Goal: Task Accomplishment & Management: Manage account settings

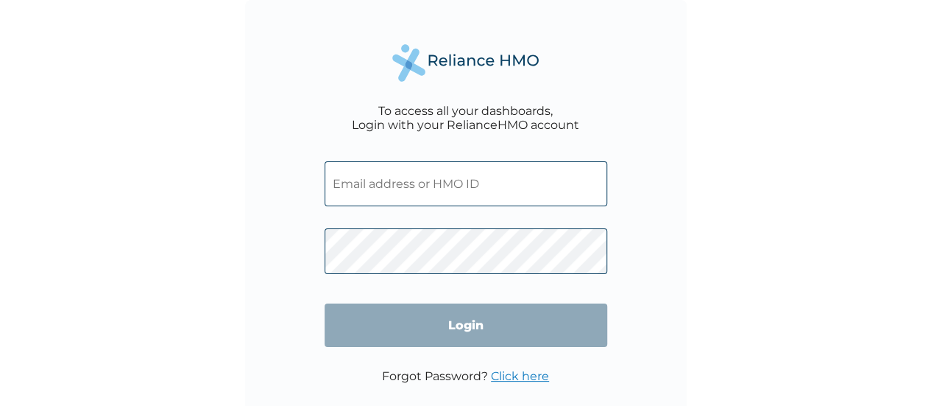
type input "[EMAIL_ADDRESS][DOMAIN_NAME]"
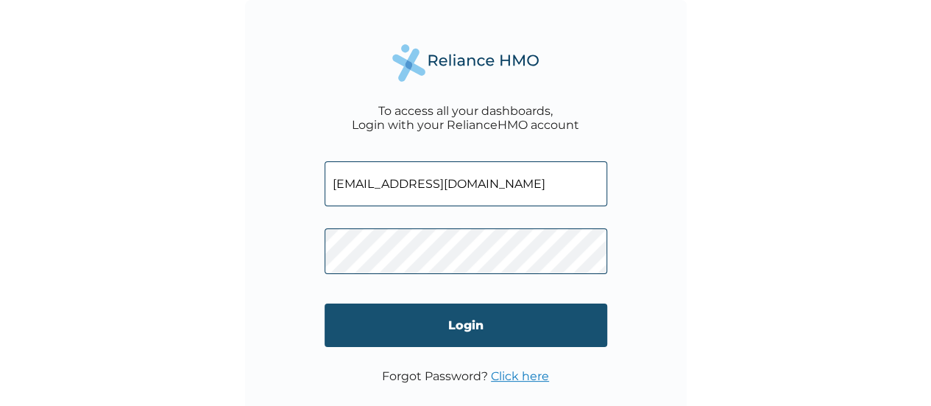
click at [351, 333] on input "Login" at bounding box center [466, 324] width 283 height 43
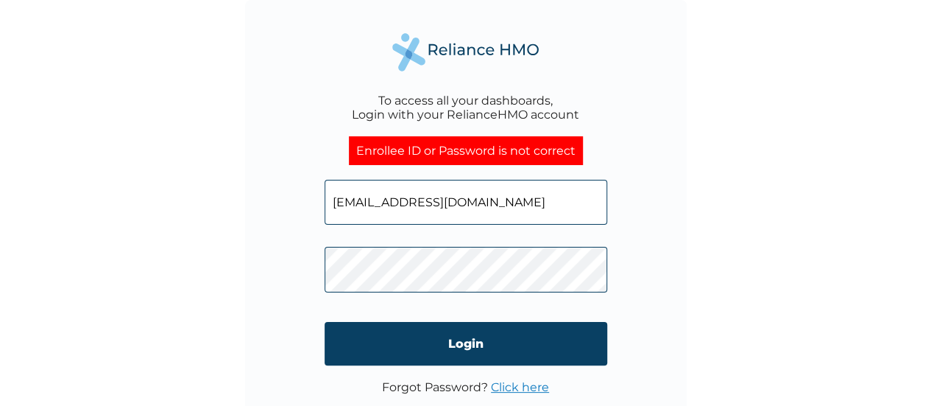
click at [519, 382] on link "Click here" at bounding box center [520, 387] width 58 height 14
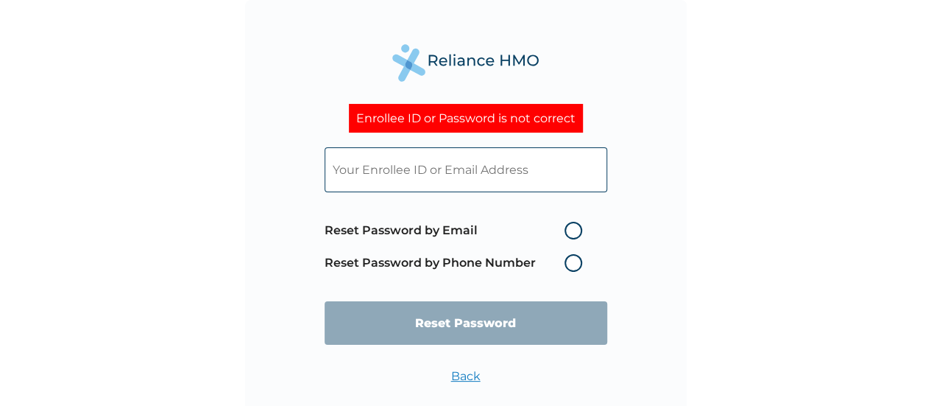
click at [573, 228] on label "Reset Password by Email" at bounding box center [457, 231] width 265 height 18
click at [568, 228] on input "Reset Password by Email" at bounding box center [556, 231] width 24 height 24
radio input "true"
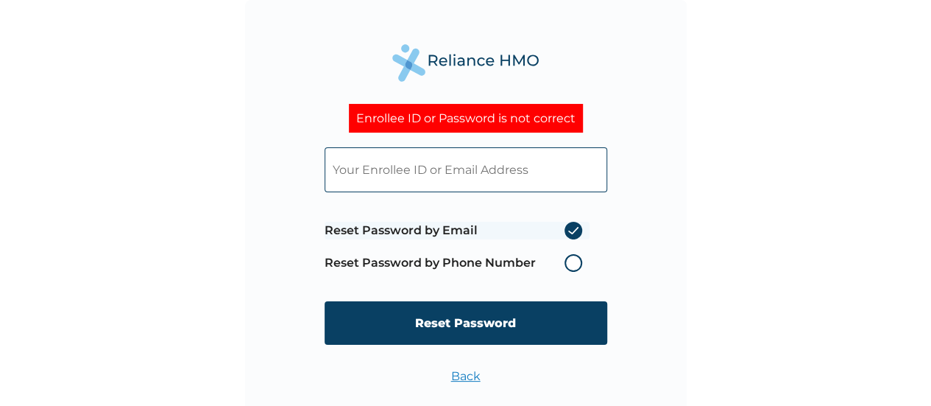
drag, startPoint x: 467, startPoint y: 333, endPoint x: 183, endPoint y: 333, distance: 284.9
click at [183, 333] on div "Enrollee ID or Password is not correct Reset Password by Email Reset Password b…" at bounding box center [465, 203] width 931 height 406
click at [381, 176] on input "text" at bounding box center [466, 169] width 283 height 45
type input "sheriff.abubakar@hugotech.co"
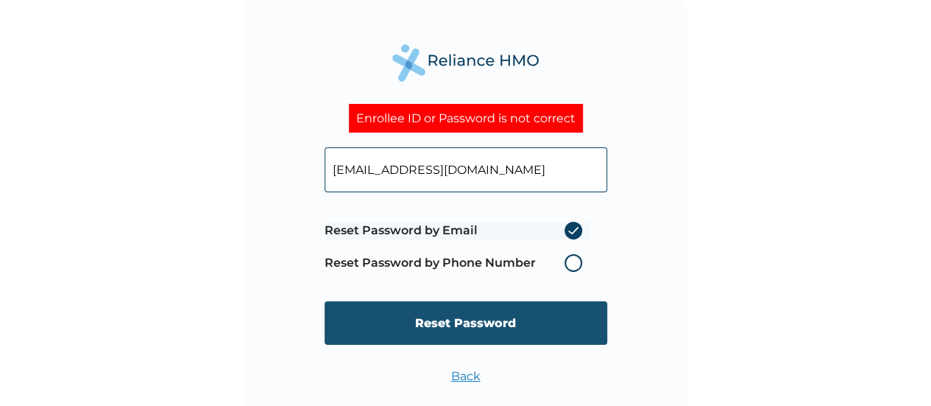
click at [450, 322] on input "Reset Password" at bounding box center [466, 322] width 283 height 43
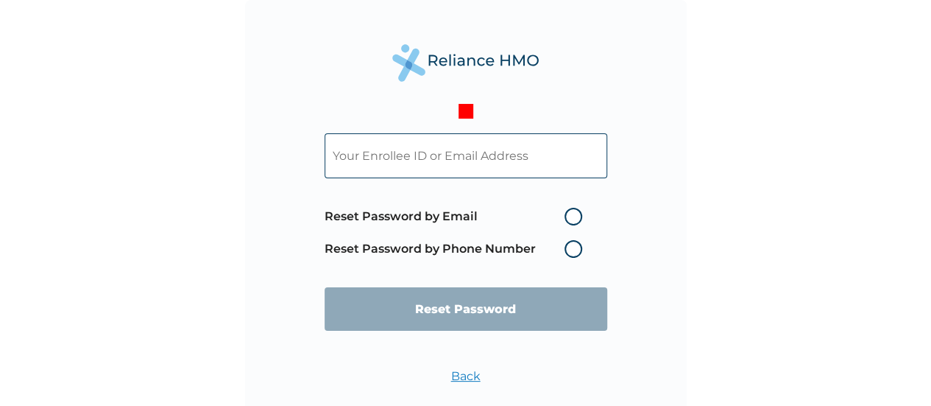
click at [361, 160] on input "text" at bounding box center [466, 155] width 283 height 45
type input "[EMAIL_ADDRESS][DOMAIN_NAME]"
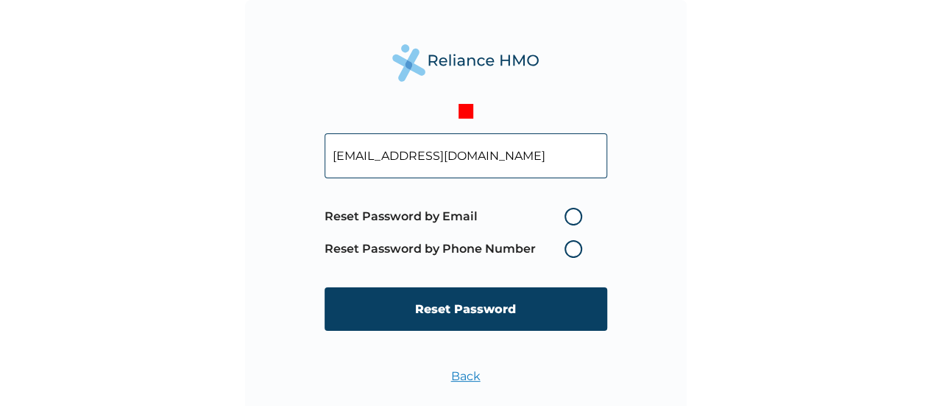
click at [552, 152] on input "[EMAIL_ADDRESS][DOMAIN_NAME]" at bounding box center [466, 155] width 283 height 45
click at [667, 244] on div "sheriff.abubakar@hugotech.co Reset Password by Email Reset Password by Phone Nu…" at bounding box center [466, 221] width 442 height 442
click at [573, 219] on label "Reset Password by Email" at bounding box center [457, 217] width 265 height 18
click at [568, 219] on input "Reset Password by Email" at bounding box center [556, 217] width 24 height 24
radio input "true"
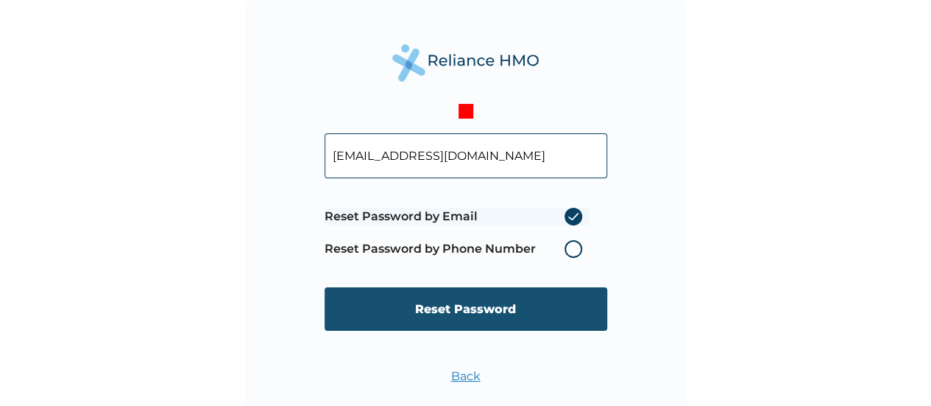
click at [464, 308] on input "Reset Password" at bounding box center [466, 308] width 283 height 43
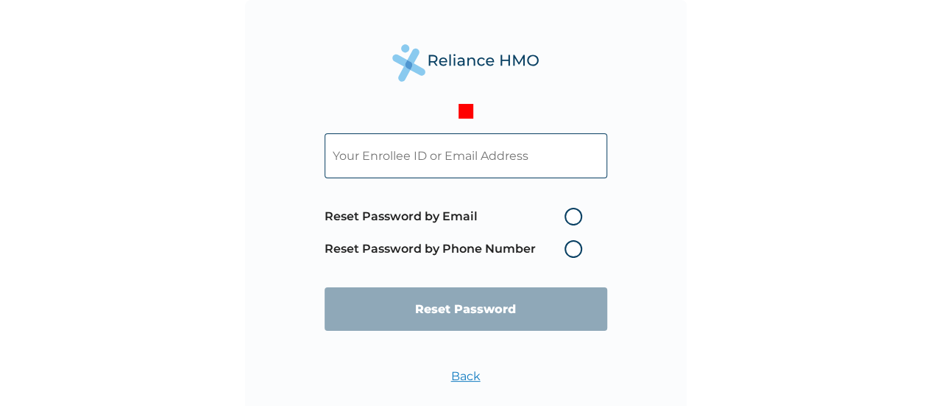
click at [428, 163] on input "text" at bounding box center [466, 155] width 283 height 45
click at [451, 149] on input "text" at bounding box center [466, 155] width 283 height 45
click at [665, 195] on div "Reset Password by Email Reset Password by Phone Number Reset Password Back" at bounding box center [466, 221] width 442 height 442
click at [573, 249] on label "Reset Password by Phone Number" at bounding box center [457, 249] width 265 height 18
click at [406, 146] on input "text" at bounding box center [466, 155] width 283 height 45
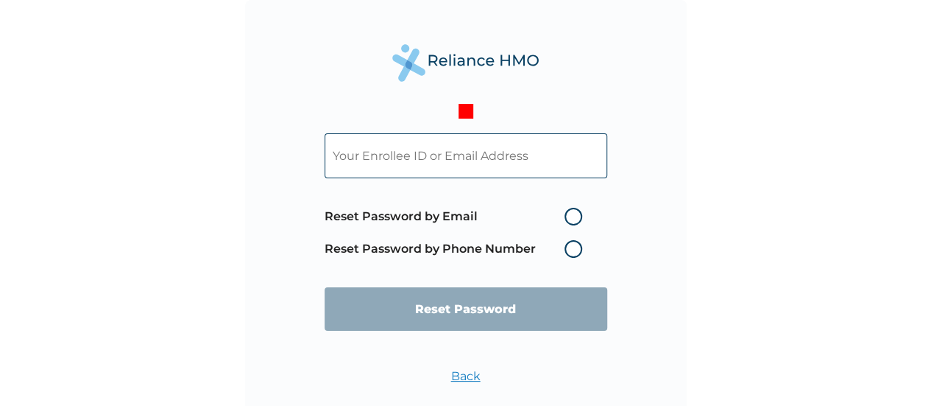
type input "sheriff.abubakar@hugotech.co"
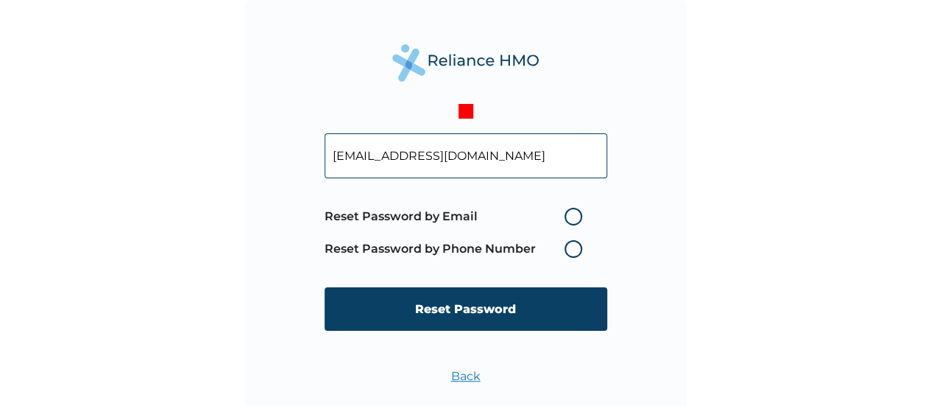
click at [571, 249] on label "Reset Password by Phone Number" at bounding box center [457, 249] width 265 height 18
click at [568, 219] on label "Reset Password by Email" at bounding box center [457, 217] width 265 height 18
click at [568, 219] on input "Reset Password by Email" at bounding box center [556, 217] width 24 height 24
radio input "true"
click at [574, 255] on label "Reset Password by Phone Number" at bounding box center [457, 249] width 265 height 18
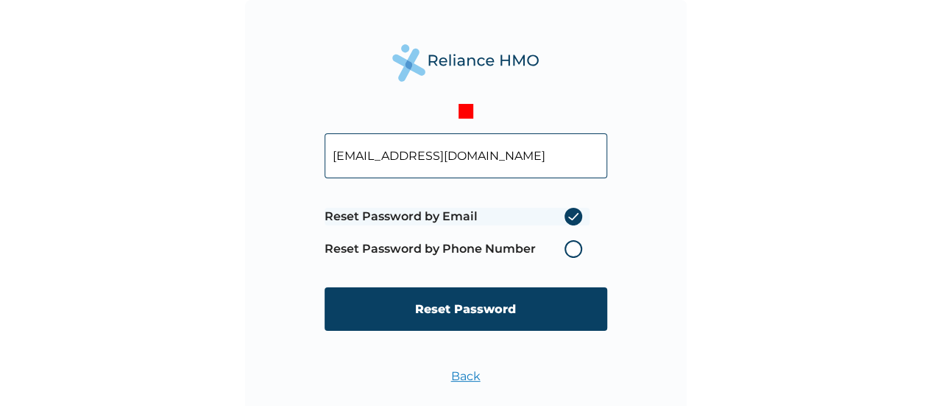
click at [574, 255] on label "Reset Password by Phone Number" at bounding box center [457, 249] width 265 height 18
click at [574, 248] on label "Reset Password by Phone Number" at bounding box center [457, 249] width 265 height 18
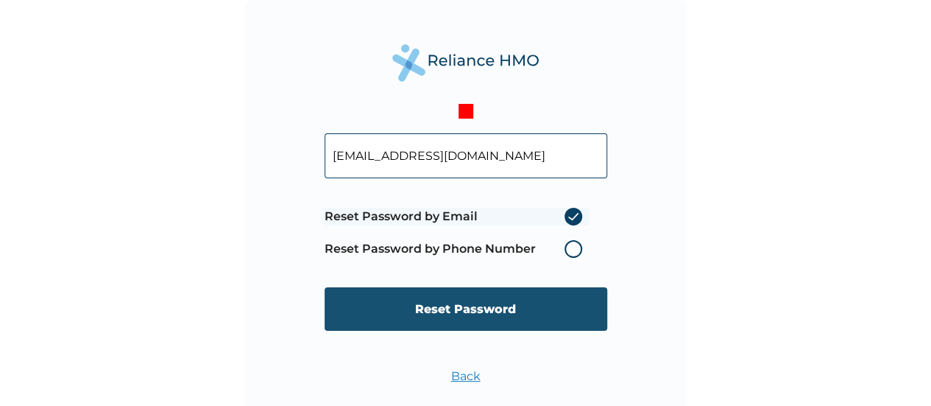
click at [428, 305] on input "Reset Password" at bounding box center [466, 308] width 283 height 43
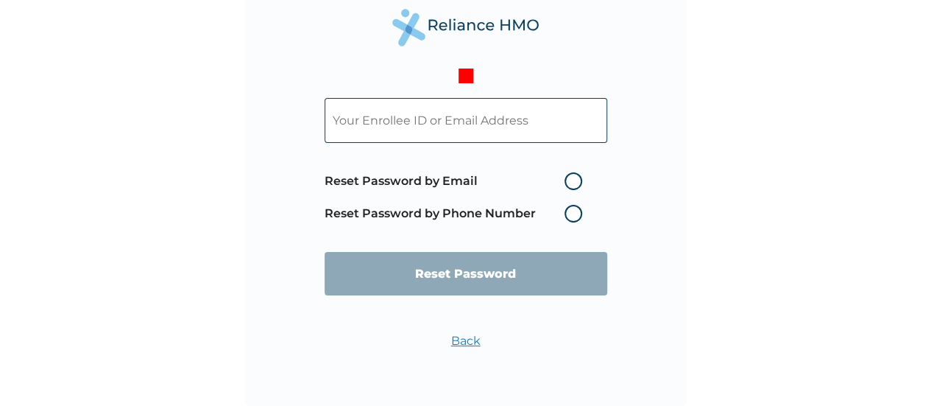
click at [462, 337] on link "Back" at bounding box center [465, 340] width 29 height 14
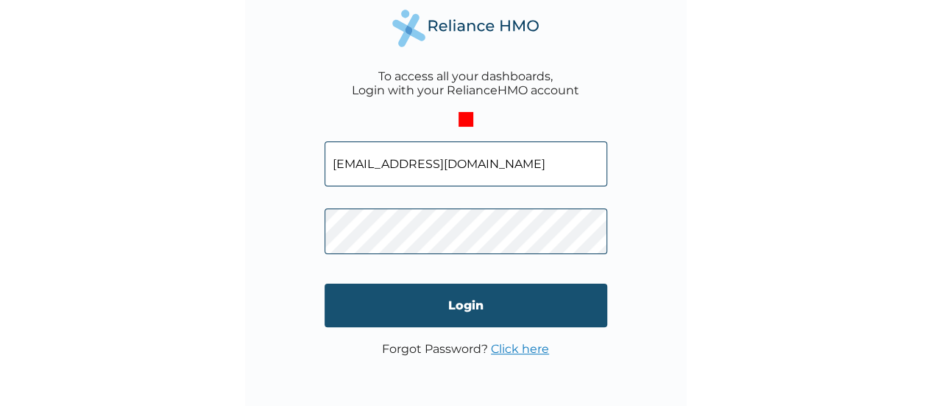
click at [376, 309] on input "Login" at bounding box center [466, 304] width 283 height 43
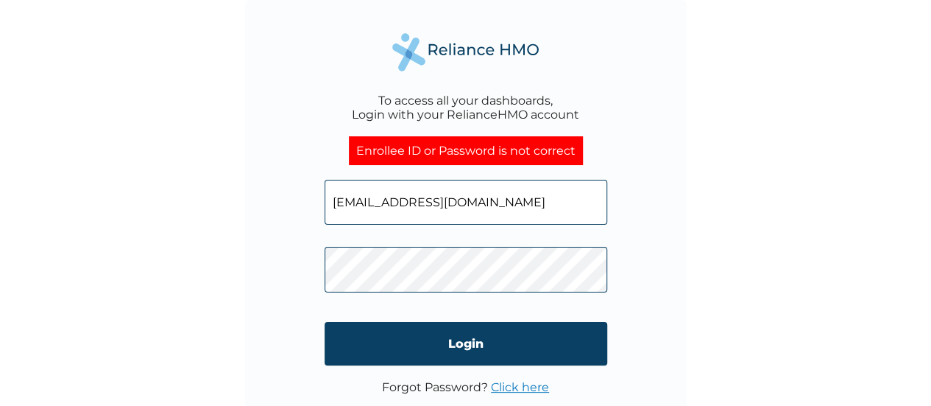
click at [357, 343] on input "Login" at bounding box center [466, 343] width 283 height 43
click at [208, 264] on div "To access all your dashboards, Login with your RelianceHMO account Enrollee ID …" at bounding box center [465, 203] width 931 height 406
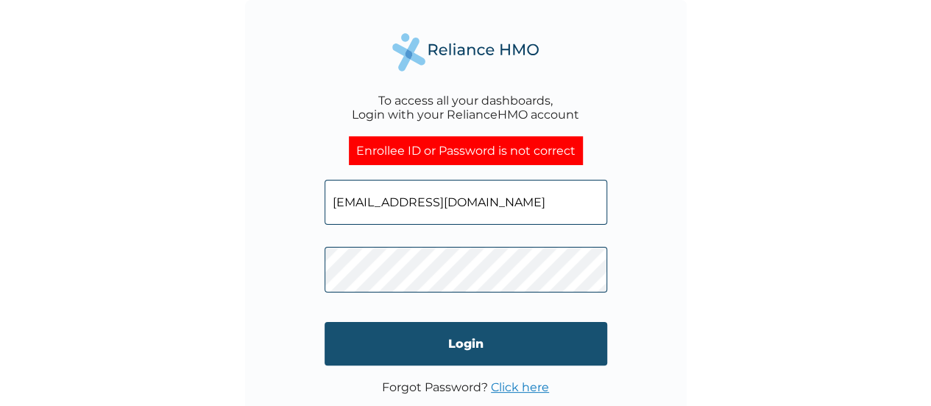
click at [361, 347] on input "Login" at bounding box center [466, 343] width 283 height 43
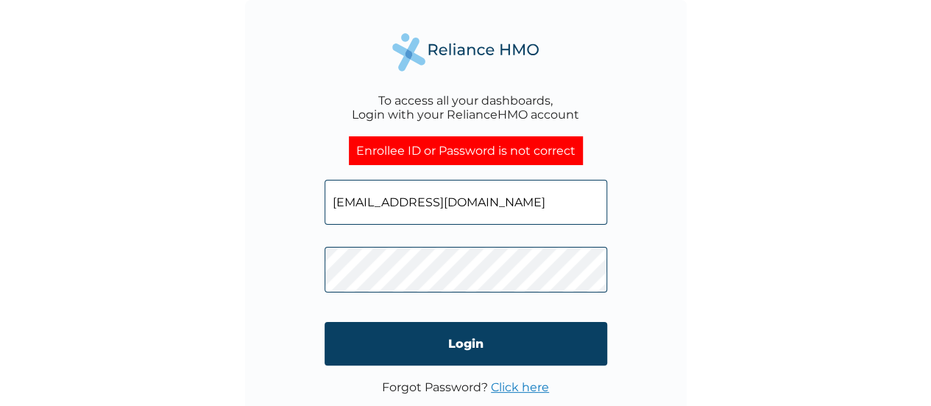
click at [283, 280] on div "To access all your dashboards, Login with your RelianceHMO account Enrollee ID …" at bounding box center [466, 221] width 442 height 442
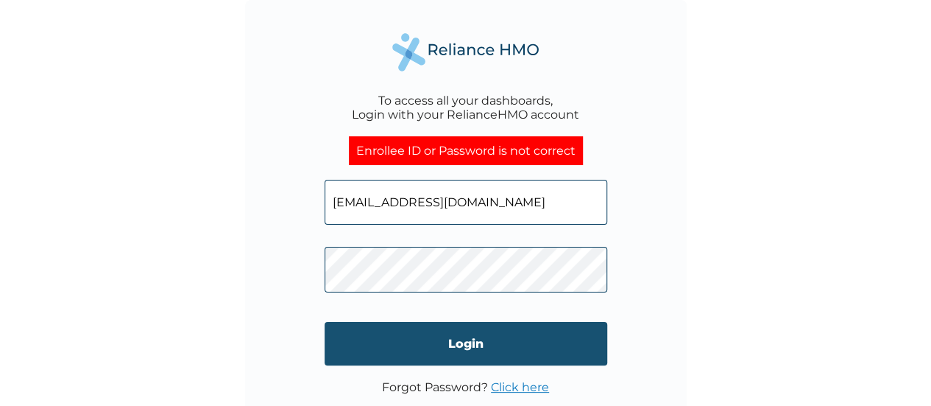
click at [375, 341] on input "Login" at bounding box center [466, 343] width 283 height 43
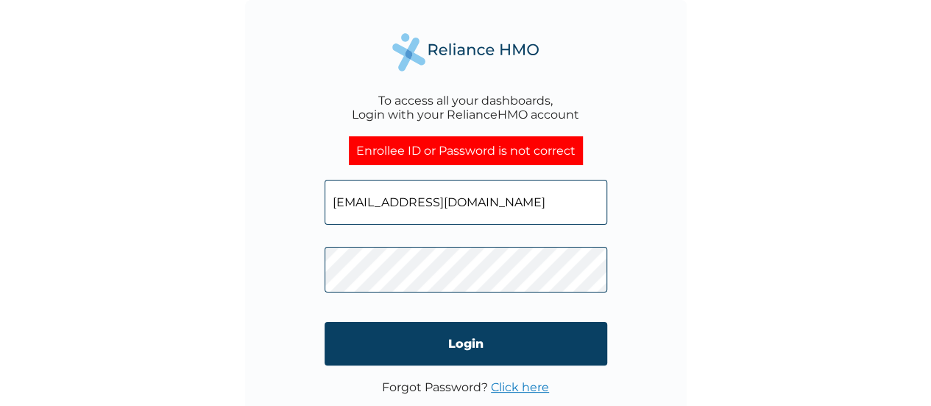
click at [404, 388] on p "Forgot Password? Click here" at bounding box center [465, 387] width 167 height 14
click at [525, 203] on input "sheriff.abubakar@hugotech.co" at bounding box center [466, 202] width 283 height 45
click at [604, 205] on input "sheriff.abubakar@hugotech.co" at bounding box center [466, 202] width 283 height 45
click at [591, 206] on input "sheriff.abubakar@hugotech.co" at bounding box center [466, 202] width 283 height 45
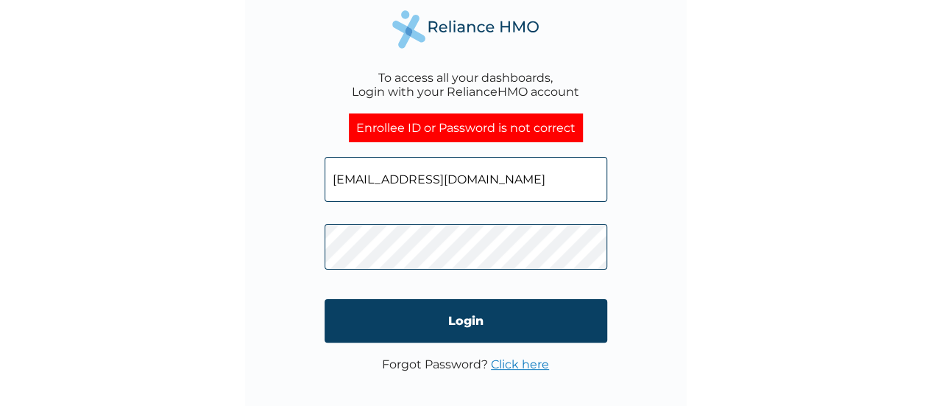
scroll to position [35, 0]
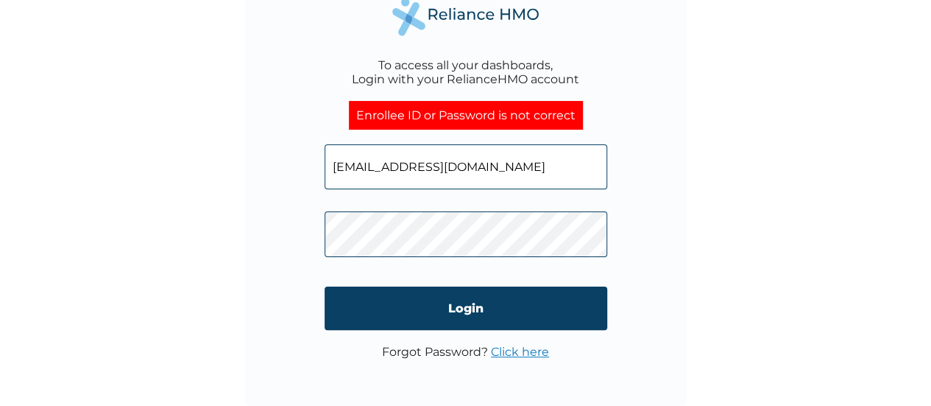
click at [502, 354] on link "Click here" at bounding box center [520, 352] width 58 height 14
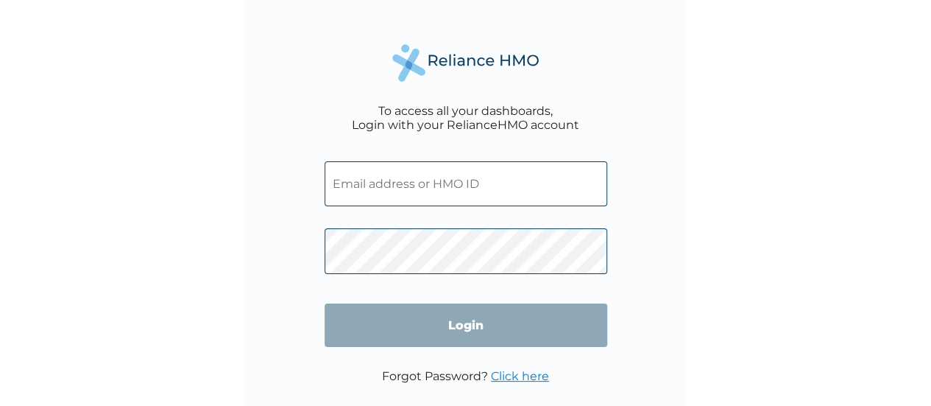
type input "[EMAIL_ADDRESS][DOMAIN_NAME]"
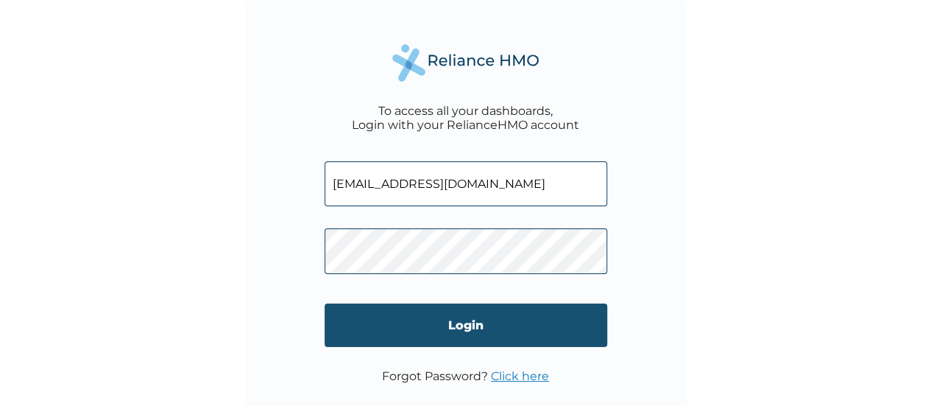
click at [368, 329] on input "Login" at bounding box center [466, 324] width 283 height 43
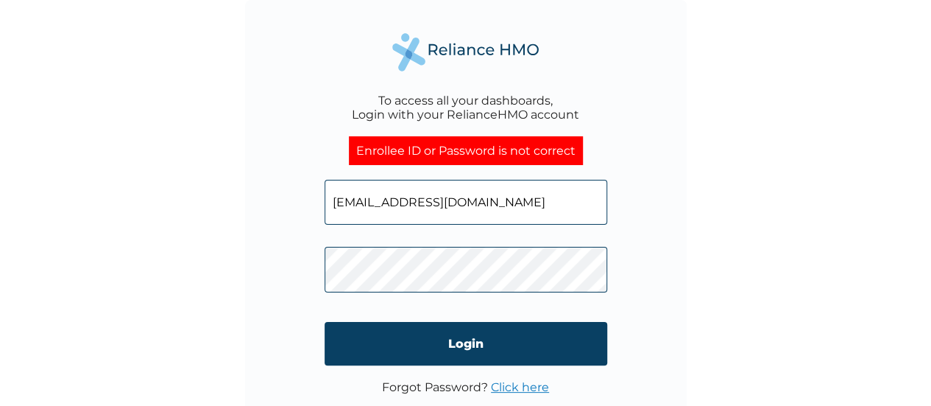
click at [492, 191] on input "[EMAIL_ADDRESS][DOMAIN_NAME]" at bounding box center [466, 202] width 283 height 45
drag, startPoint x: 521, startPoint y: 194, endPoint x: 275, endPoint y: 171, distance: 247.0
click at [294, 193] on div "To access all your dashboards, Login with your RelianceHMO account Enrollee ID …" at bounding box center [466, 221] width 442 height 442
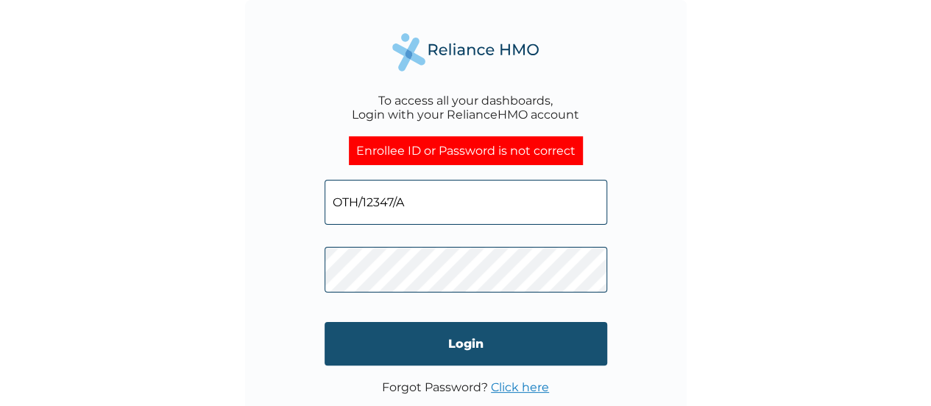
type input "OTH/12347/A"
click at [455, 345] on input "Login" at bounding box center [466, 343] width 283 height 43
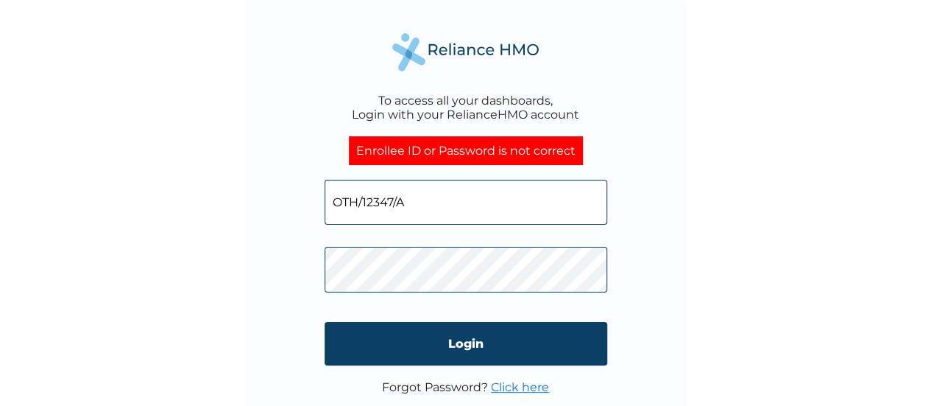
click at [810, 160] on div "To access all your dashboards, Login with your RelianceHMO account Enrollee ID …" at bounding box center [465, 203] width 931 height 406
click at [439, 202] on input "OTH/12347/A" at bounding box center [466, 202] width 283 height 45
type input "[EMAIL_ADDRESS][DOMAIN_NAME]"
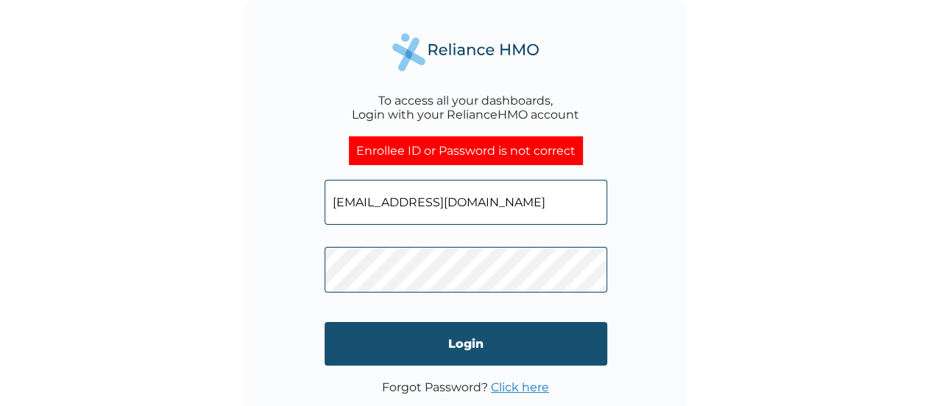
click at [343, 343] on input "Login" at bounding box center [466, 343] width 283 height 43
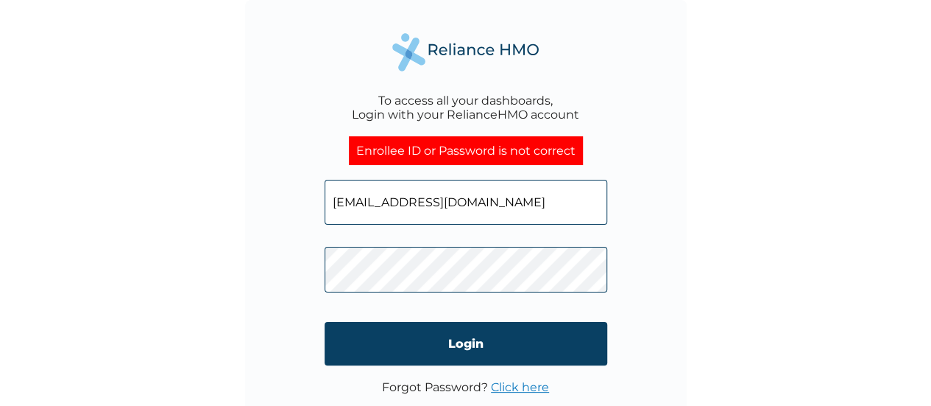
click at [286, 253] on div "To access all your dashboards, Login with your RelianceHMO account Enrollee ID …" at bounding box center [466, 221] width 442 height 442
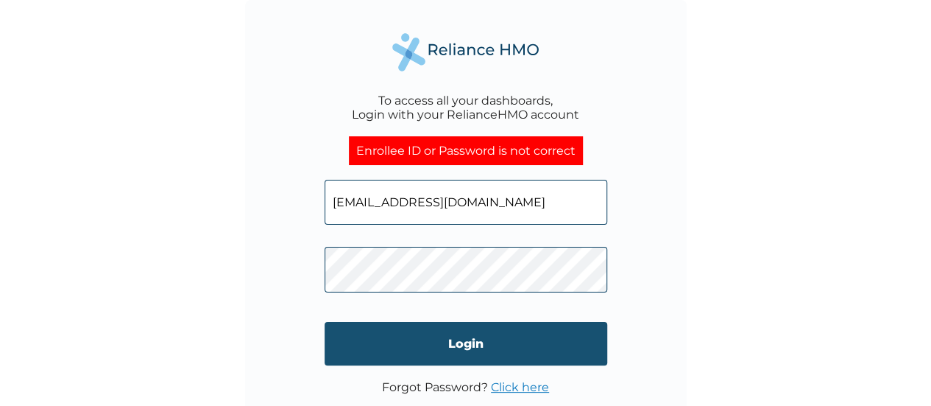
click at [363, 336] on input "Login" at bounding box center [466, 343] width 283 height 43
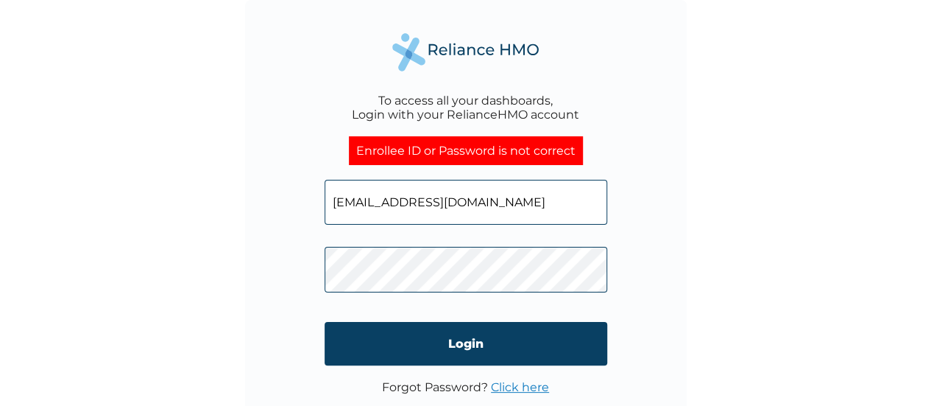
click at [297, 267] on div "To access all your dashboards, Login with your RelianceHMO account Enrollee ID …" at bounding box center [466, 221] width 442 height 442
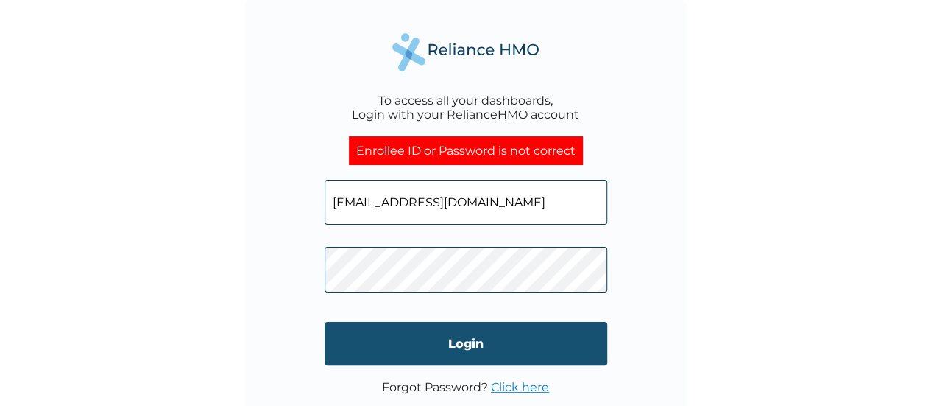
click at [346, 343] on input "Login" at bounding box center [466, 343] width 283 height 43
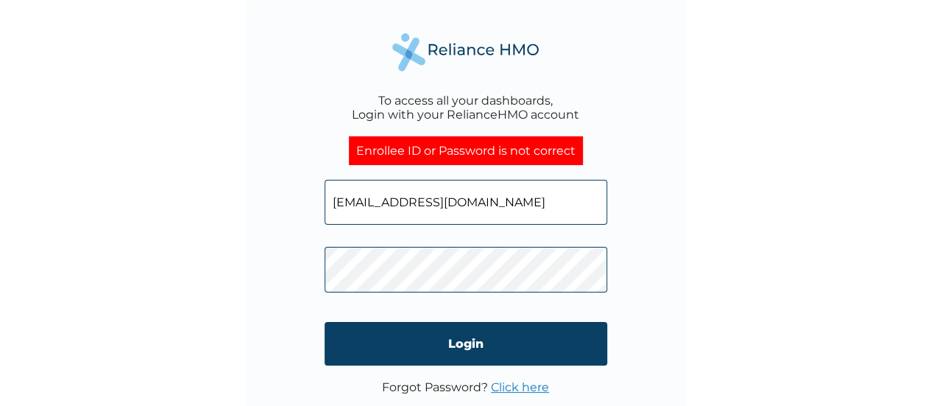
click at [243, 261] on div "To access all your dashboards, Login with your RelianceHMO account Enrollee ID …" at bounding box center [465, 203] width 931 height 406
click at [702, 320] on div "To access all your dashboards, Login with your RelianceHMO account Enrollee ID …" at bounding box center [465, 203] width 931 height 406
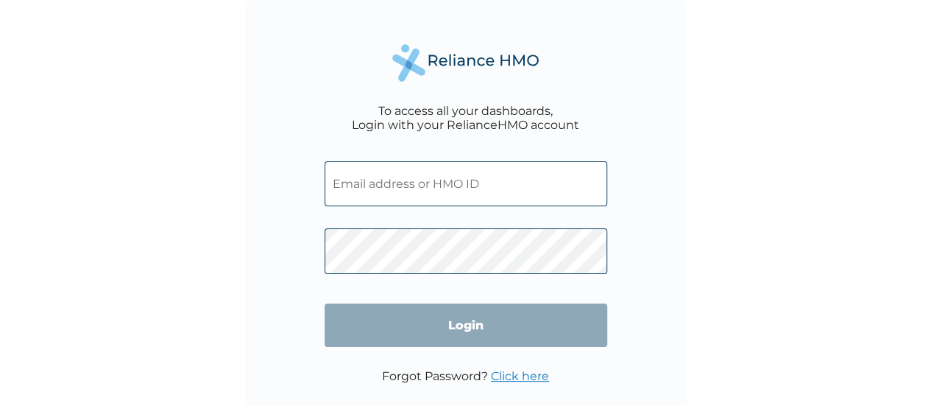
scroll to position [12, 0]
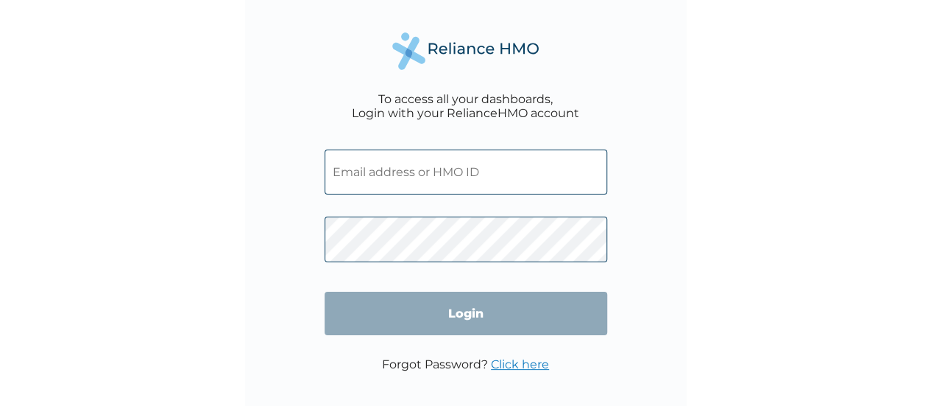
type input "sheriff.abubakar@hugotech.co"
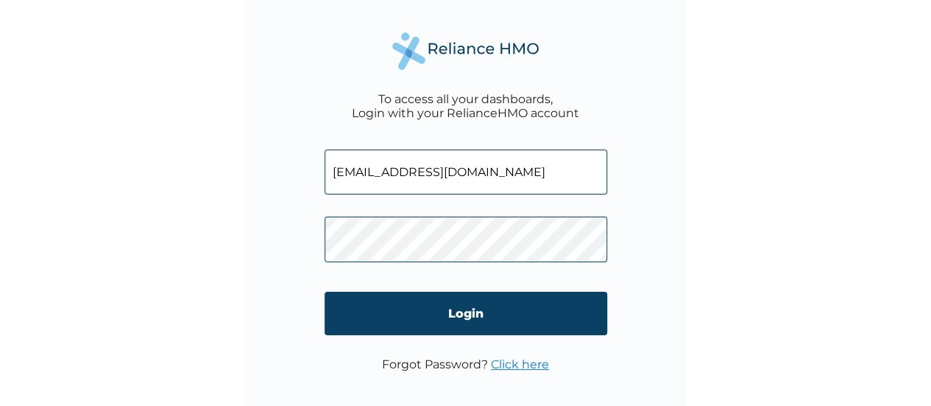
click at [548, 175] on input "sheriff.abubakar@hugotech.co" at bounding box center [466, 171] width 283 height 45
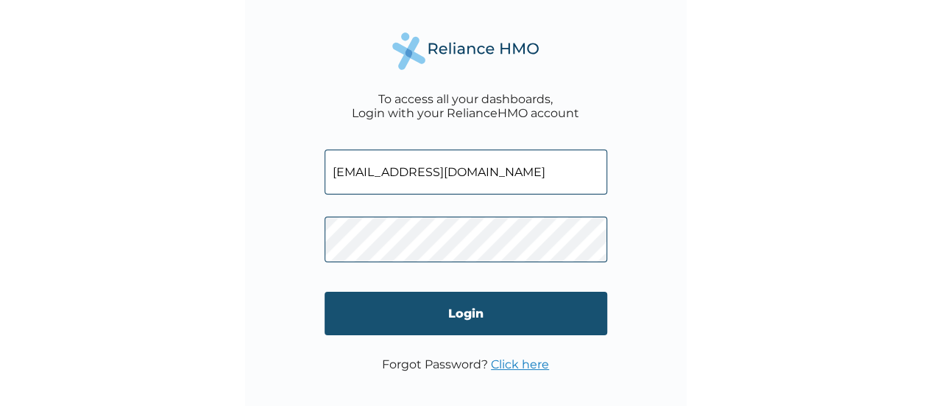
click at [457, 317] on input "Login" at bounding box center [466, 313] width 283 height 43
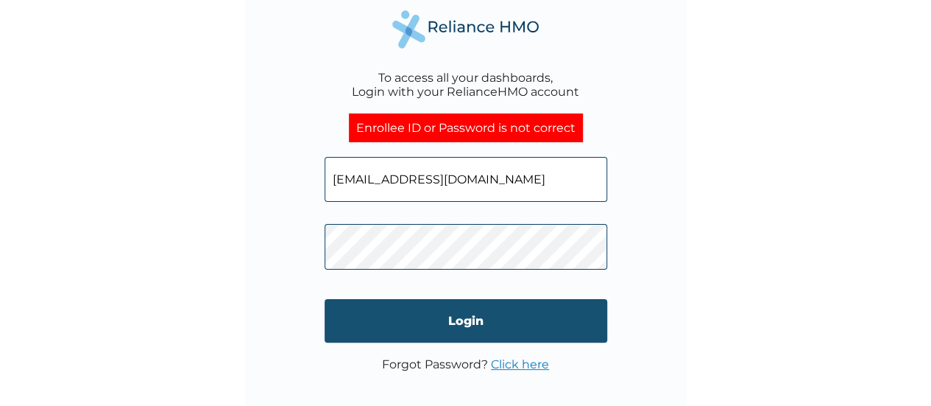
scroll to position [35, 0]
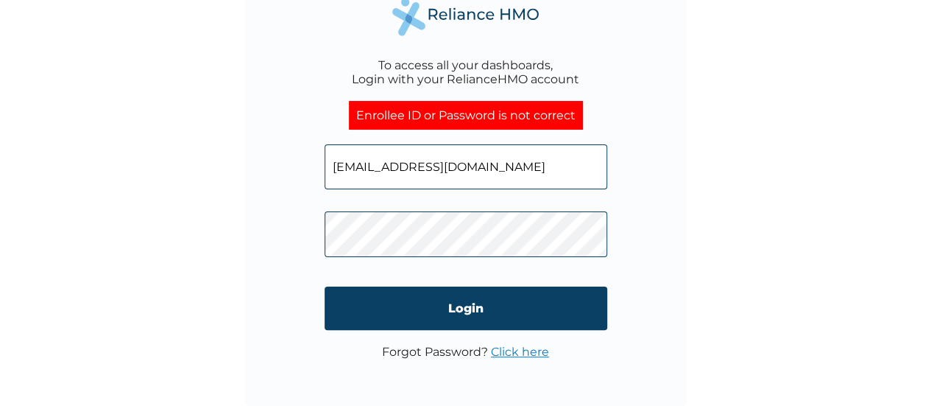
click at [663, 230] on div "To access all your dashboards, Login with your RelianceHMO account Enrollee ID …" at bounding box center [466, 186] width 442 height 442
click at [296, 236] on div "To access all your dashboards, Login with your RelianceHMO account Enrollee ID …" at bounding box center [466, 186] width 442 height 442
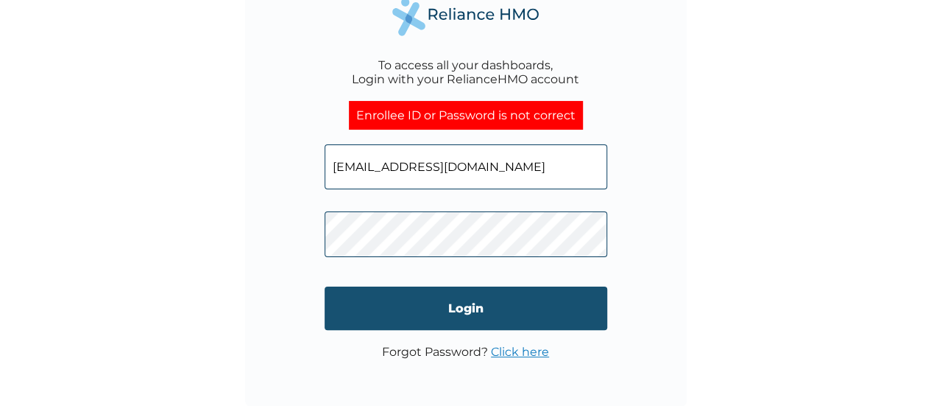
click at [370, 311] on input "Login" at bounding box center [466, 307] width 283 height 43
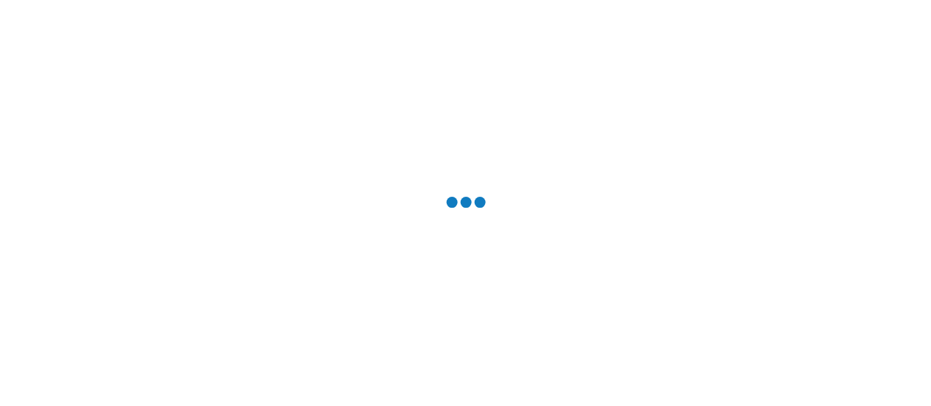
scroll to position [0, 0]
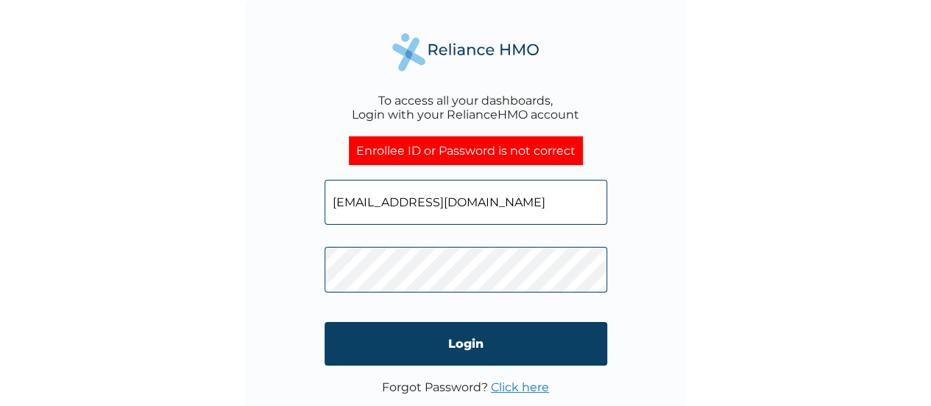
click at [456, 215] on input "sheriff.abubakar@hugotech.co" at bounding box center [466, 202] width 283 height 45
click at [478, 200] on input "sheriff.abubakar@hugotech.co" at bounding box center [466, 202] width 283 height 45
drag, startPoint x: 328, startPoint y: 201, endPoint x: 631, endPoint y: 208, distance: 302.6
click at [631, 208] on div "To access all your dashboards, Login with your RelianceHMO account Enrollee ID …" at bounding box center [466, 221] width 442 height 442
click at [346, 201] on input "text" at bounding box center [466, 202] width 283 height 45
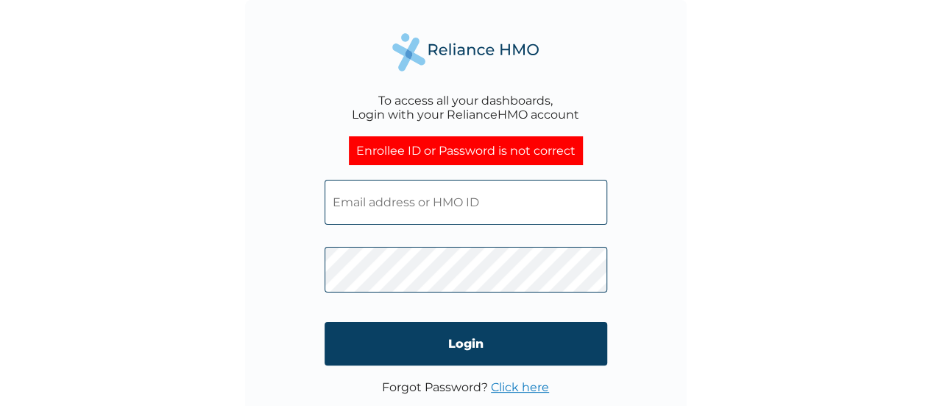
click at [337, 200] on input "text" at bounding box center [466, 202] width 283 height 45
paste input "OHT/12347/C"
type input "OHT/12347/C"
click at [292, 244] on div "To access all your dashboards, Login with your RelianceHMO account Enrollee ID …" at bounding box center [466, 221] width 442 height 442
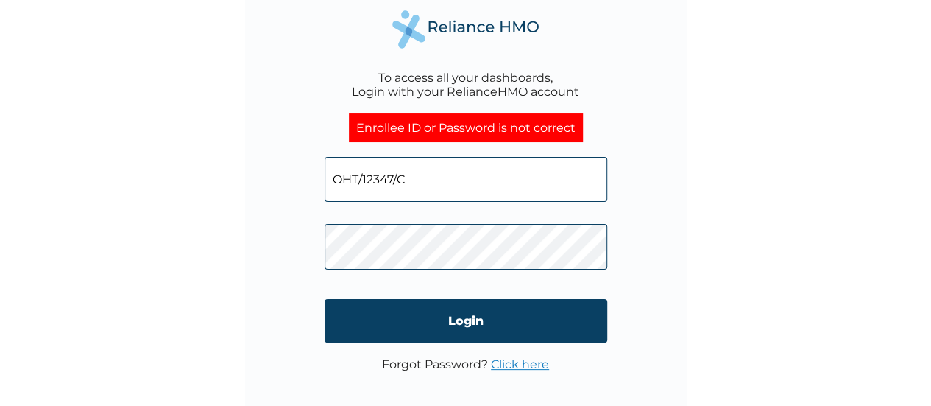
scroll to position [35, 0]
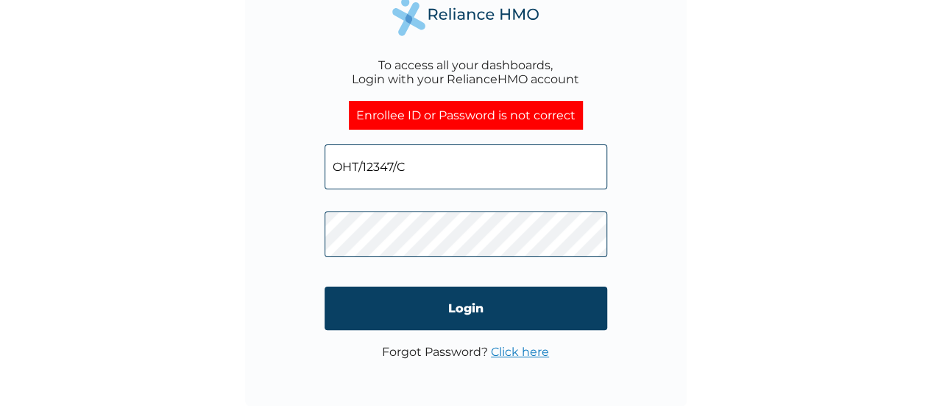
click at [314, 232] on div "To access all your dashboards, Login with your RelianceHMO account Enrollee ID …" at bounding box center [466, 186] width 442 height 442
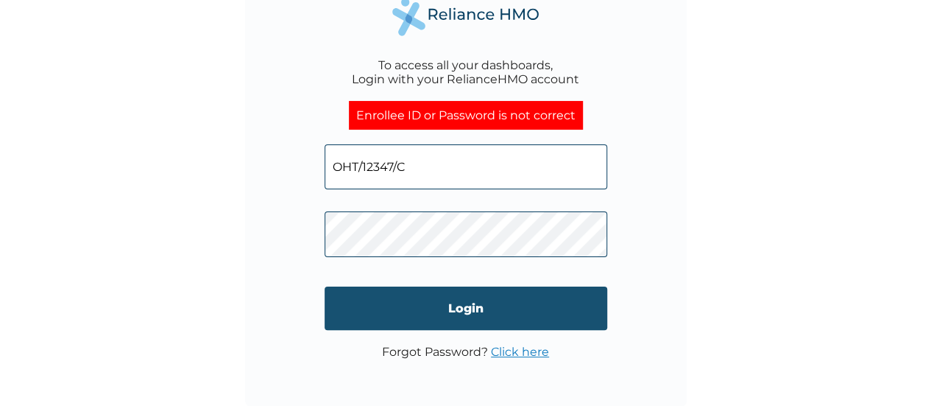
click at [361, 309] on input "Login" at bounding box center [466, 307] width 283 height 43
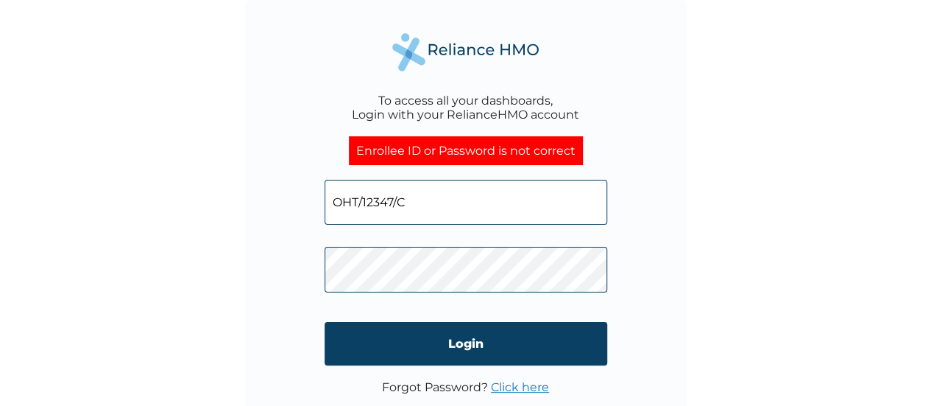
click at [413, 183] on input "OHT/12347/C" at bounding box center [466, 202] width 283 height 45
click at [233, 235] on div "To access all your dashboards, Login with your RelianceHMO account Enrollee ID …" at bounding box center [465, 203] width 931 height 406
click at [311, 161] on div "To access all your dashboards, Login with your RelianceHMO account Enrollee ID …" at bounding box center [466, 221] width 442 height 442
click at [442, 199] on input "OHT/12347/C" at bounding box center [466, 202] width 283 height 45
drag, startPoint x: 408, startPoint y: 198, endPoint x: 225, endPoint y: 197, distance: 183.3
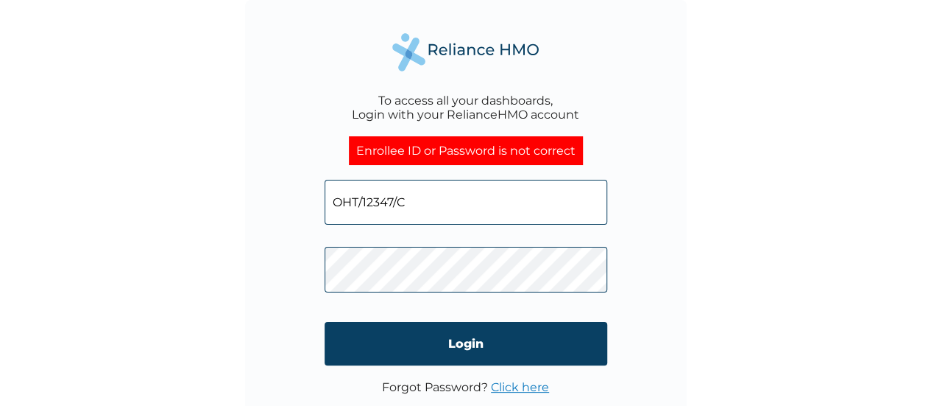
click at [226, 197] on div "To access all your dashboards, Login with your RelianceHMO account Enrollee ID …" at bounding box center [465, 203] width 931 height 406
click at [336, 205] on input "text" at bounding box center [466, 202] width 283 height 45
type input "abash50@yahoo.com"
click at [509, 384] on link "Click here" at bounding box center [520, 387] width 58 height 14
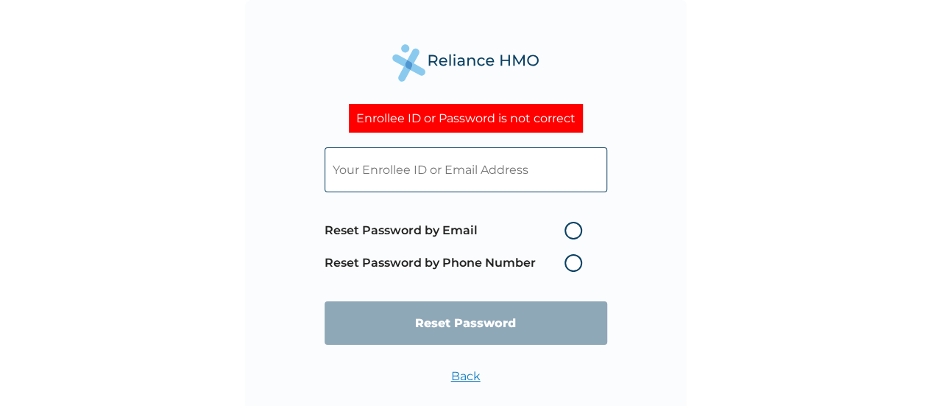
click at [734, 377] on div "Enrollee ID or Password is not correct Reset Password by Email Reset Password b…" at bounding box center [465, 203] width 931 height 406
click at [420, 163] on input "text" at bounding box center [466, 169] width 283 height 45
click at [355, 161] on input "text" at bounding box center [466, 169] width 283 height 45
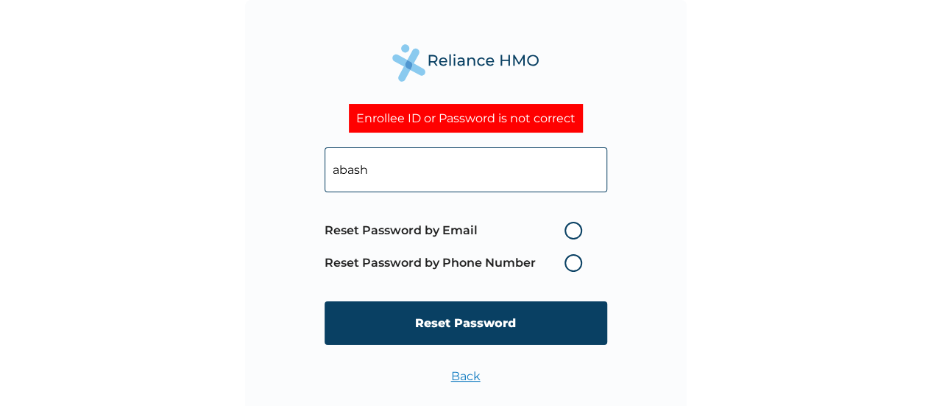
type input "abash50@yahoo.com"
click at [575, 244] on span "Reset Password by Email Reset Password by Phone Number" at bounding box center [457, 246] width 265 height 65
click at [575, 239] on label "Reset Password by Email" at bounding box center [457, 231] width 265 height 18
click at [568, 239] on input "Reset Password by Email" at bounding box center [556, 231] width 24 height 24
radio input "true"
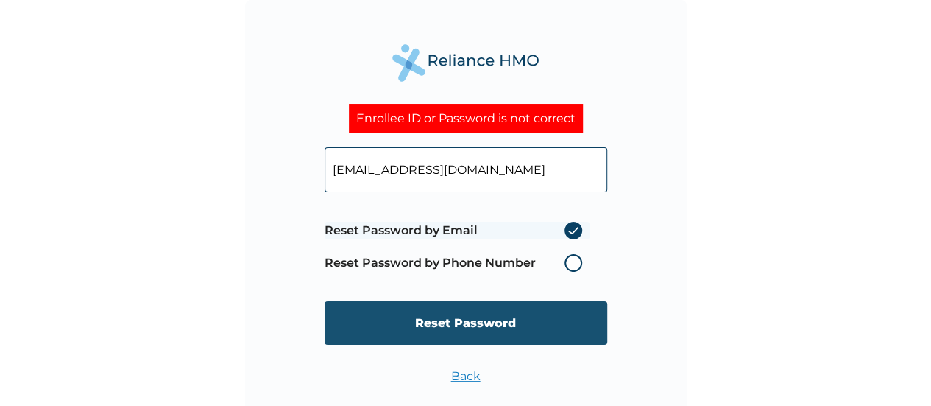
click at [499, 323] on input "Reset Password" at bounding box center [466, 322] width 283 height 43
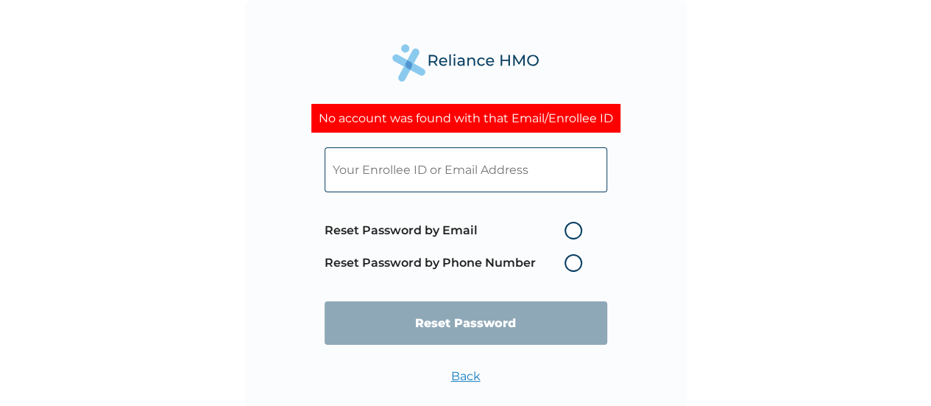
click at [456, 170] on input "text" at bounding box center [466, 169] width 283 height 45
click at [456, 173] on input "text" at bounding box center [466, 169] width 283 height 45
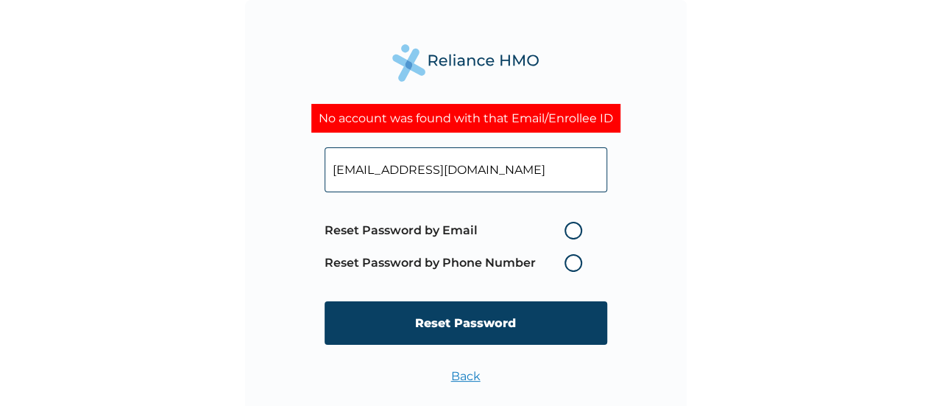
type input "sheriff.abubakar@hugotech.co"
click at [382, 206] on form "sheriff.abubakar@hugotech.co Reset Password by Email Reset Password by Phone Nu…" at bounding box center [466, 246] width 283 height 227
click at [571, 232] on label "Reset Password by Email" at bounding box center [457, 231] width 265 height 18
click at [568, 232] on input "Reset Password by Email" at bounding box center [556, 231] width 24 height 24
radio input "true"
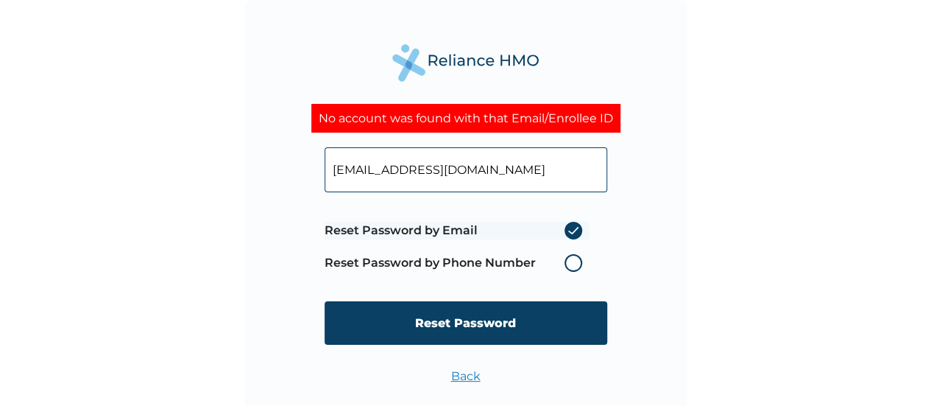
click at [573, 266] on label "Reset Password by Phone Number" at bounding box center [457, 263] width 265 height 18
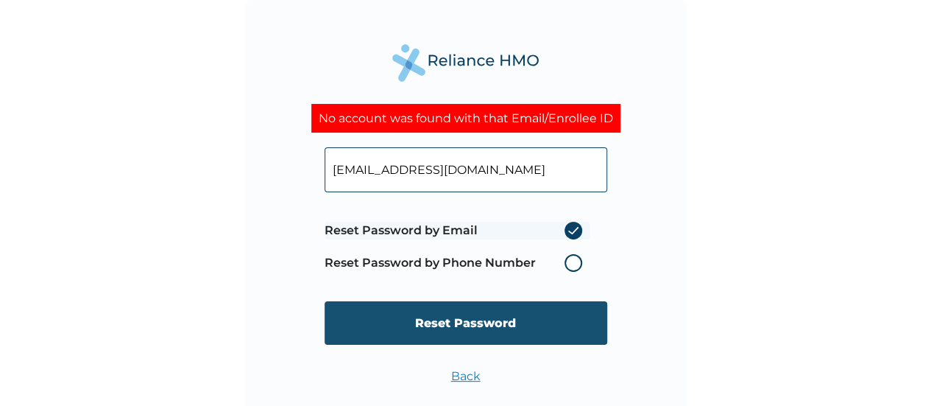
click at [502, 326] on input "Reset Password" at bounding box center [466, 322] width 283 height 43
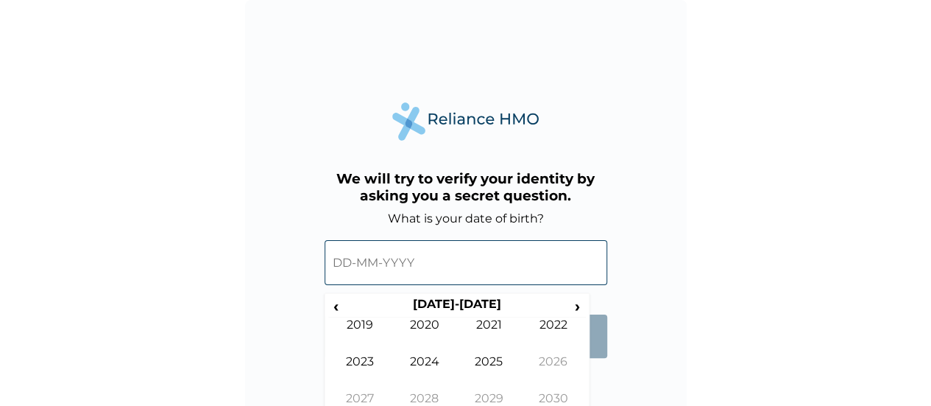
click at [368, 266] on input "text" at bounding box center [466, 262] width 283 height 45
click at [334, 306] on span "‹" at bounding box center [335, 306] width 15 height 18
click at [334, 305] on span "‹" at bounding box center [335, 306] width 15 height 18
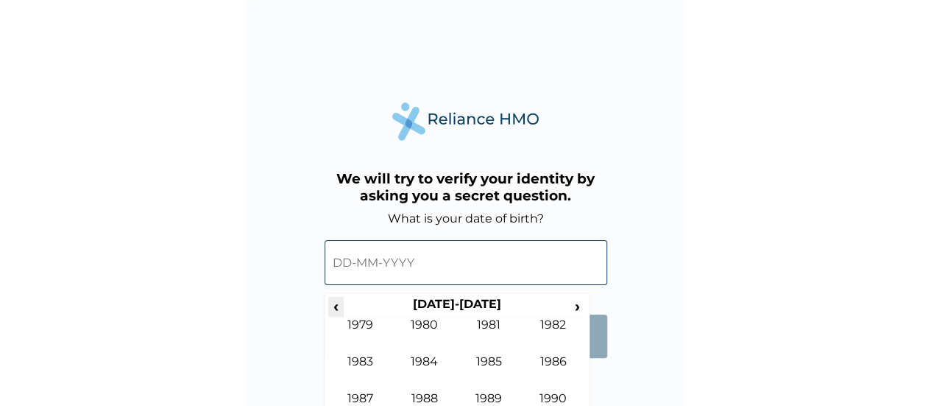
click at [334, 305] on span "‹" at bounding box center [335, 306] width 15 height 18
click at [580, 308] on span "›" at bounding box center [578, 306] width 16 height 18
click at [484, 320] on td "1981" at bounding box center [489, 335] width 65 height 37
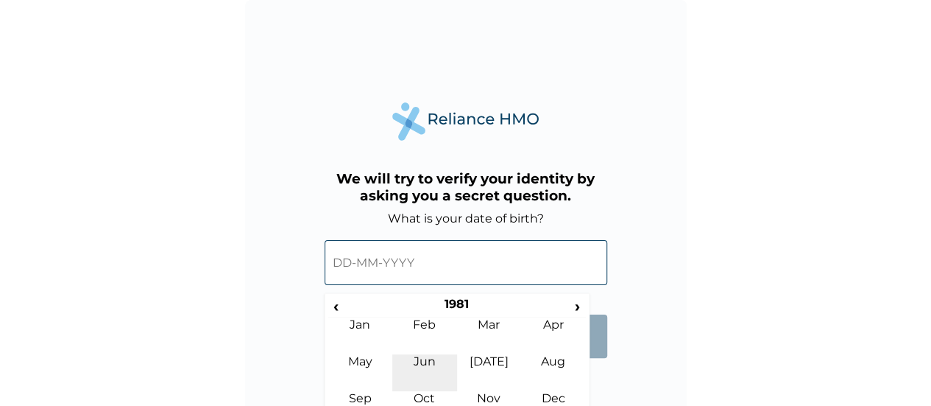
click at [426, 361] on td "Jun" at bounding box center [424, 372] width 65 height 37
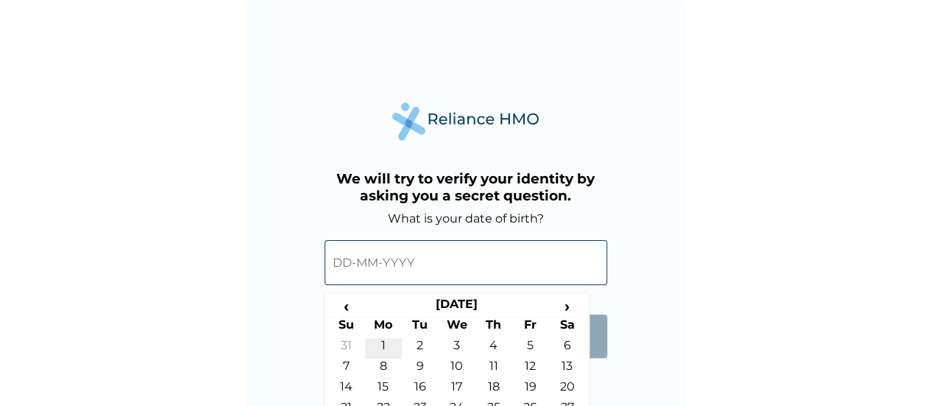
click at [387, 343] on td "1" at bounding box center [383, 348] width 37 height 21
type input "[DATE]"
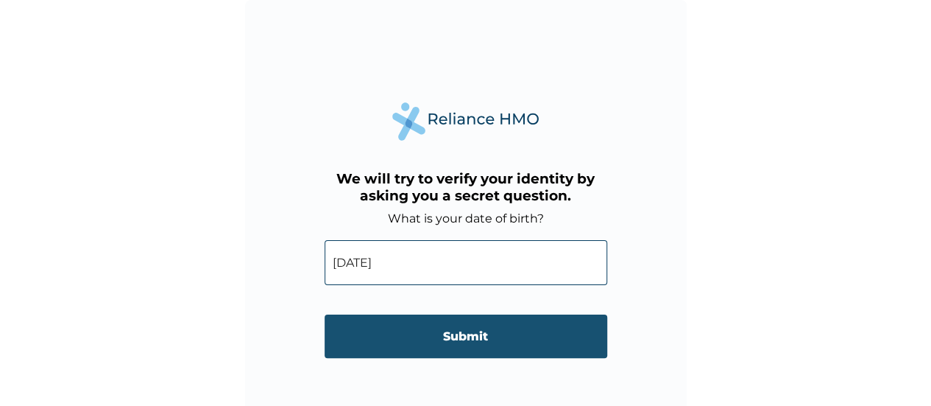
click at [464, 340] on input "Submit" at bounding box center [466, 335] width 283 height 43
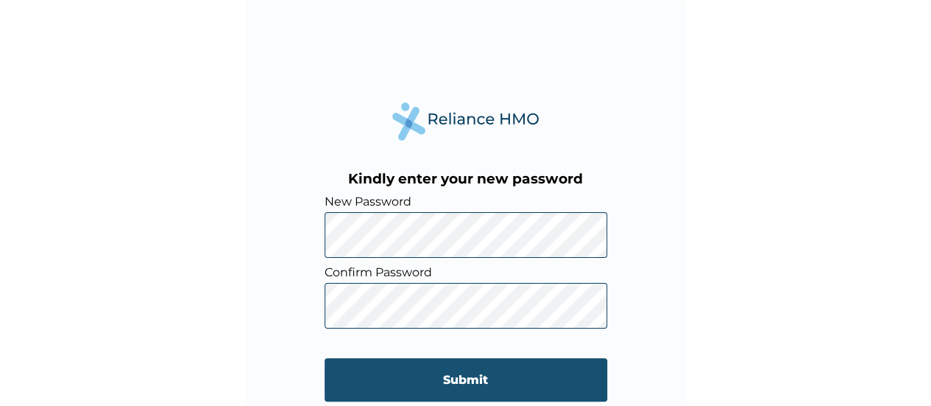
click at [462, 377] on input "Submit" at bounding box center [466, 379] width 283 height 43
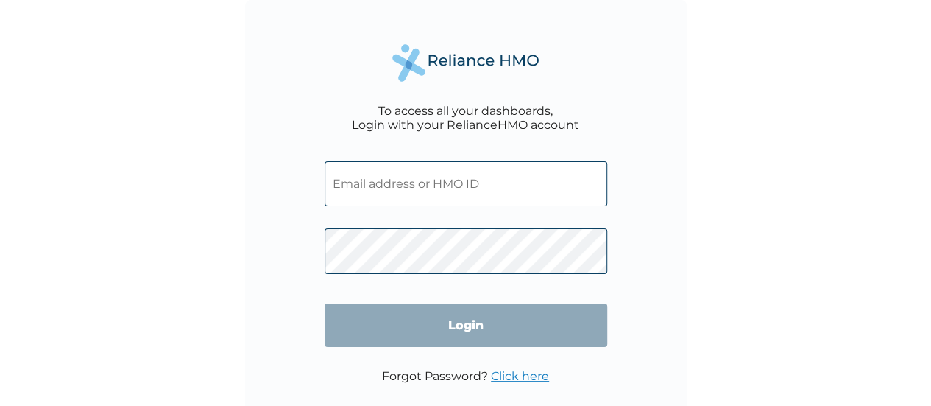
type input "sheriff.abubakar@hugotech.co"
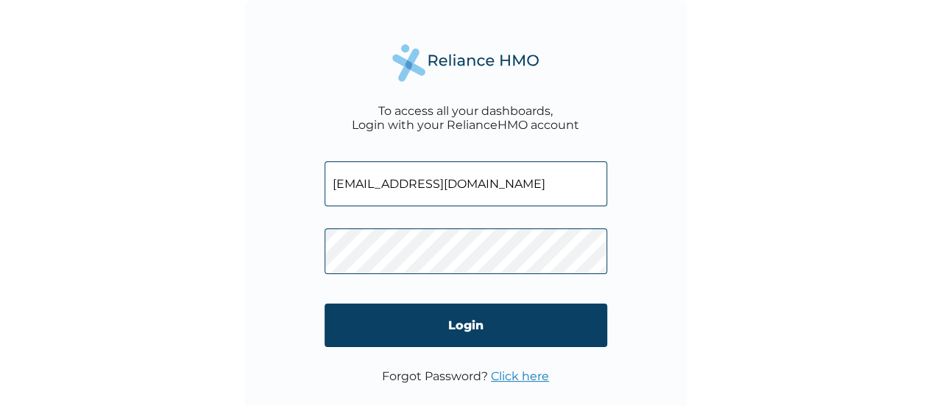
drag, startPoint x: 468, startPoint y: 183, endPoint x: 337, endPoint y: 186, distance: 131.1
click at [337, 186] on input "sheriff.abubakar@hugotech.co" at bounding box center [466, 183] width 283 height 45
click at [325, 202] on input "sheriff.abubakar@hugotech.co" at bounding box center [466, 183] width 283 height 45
drag, startPoint x: 331, startPoint y: 182, endPoint x: 512, endPoint y: 180, distance: 180.4
click at [512, 180] on input "sheriff.abubakar@hugotech.co" at bounding box center [466, 183] width 283 height 45
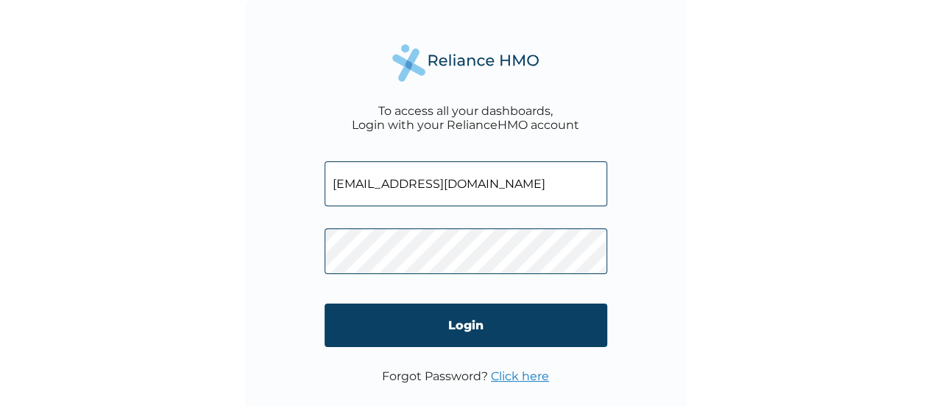
click at [702, 255] on div "To access all your dashboards, Login with your RelianceHMO account sheriff.abub…" at bounding box center [465, 203] width 931 height 406
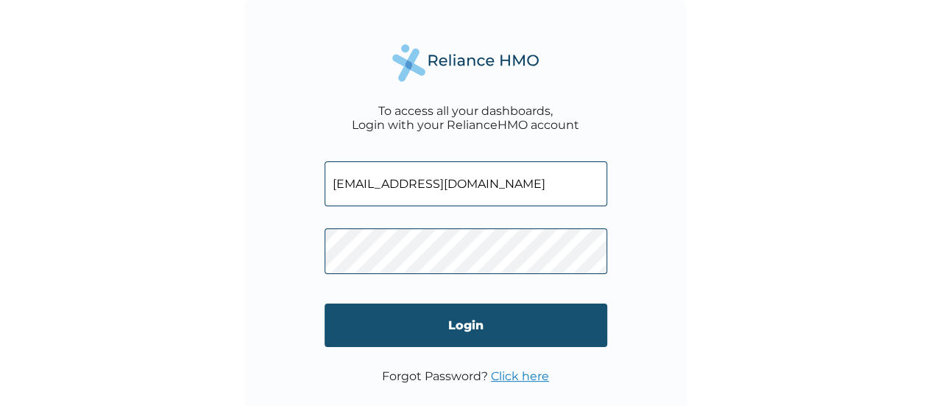
click at [468, 320] on input "Login" at bounding box center [466, 324] width 283 height 43
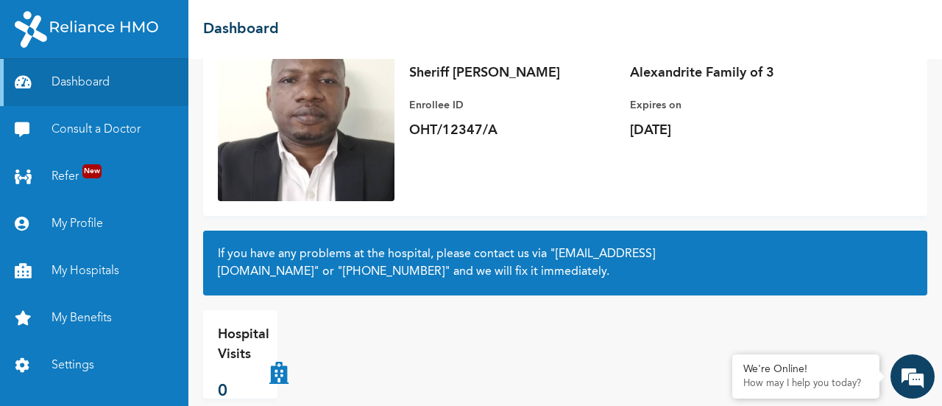
scroll to position [164, 0]
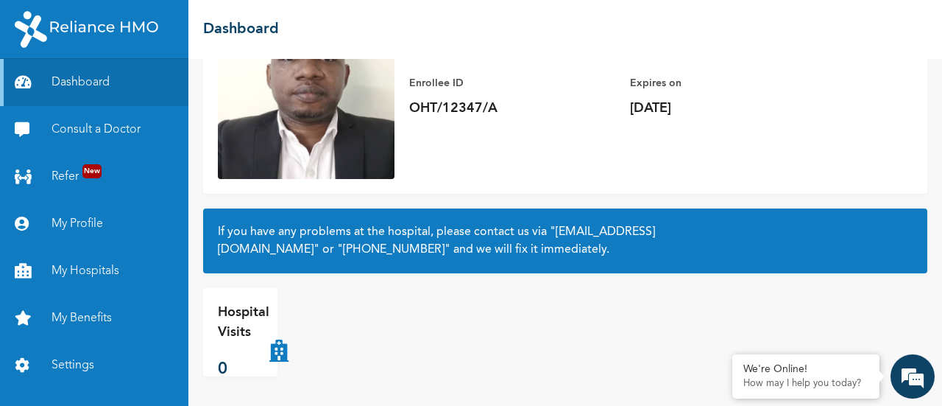
click at [3, 24] on div at bounding box center [94, 29] width 188 height 59
click at [77, 225] on link "My Profile" at bounding box center [94, 223] width 188 height 47
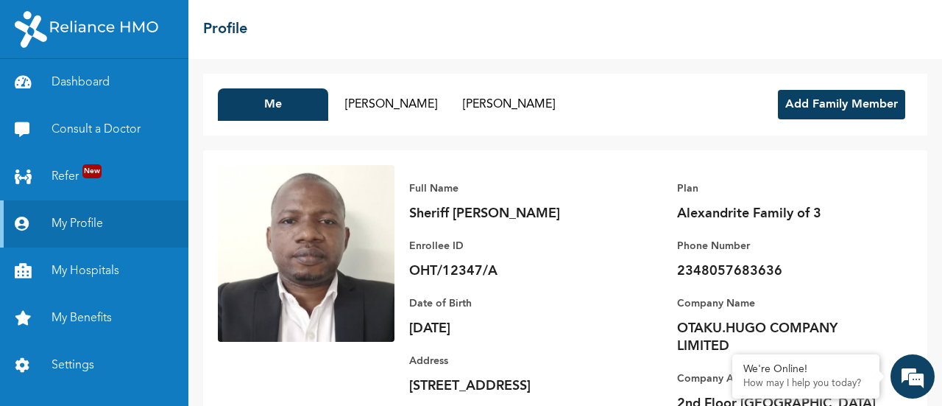
click at [794, 105] on button "Add Family Member" at bounding box center [841, 104] width 127 height 29
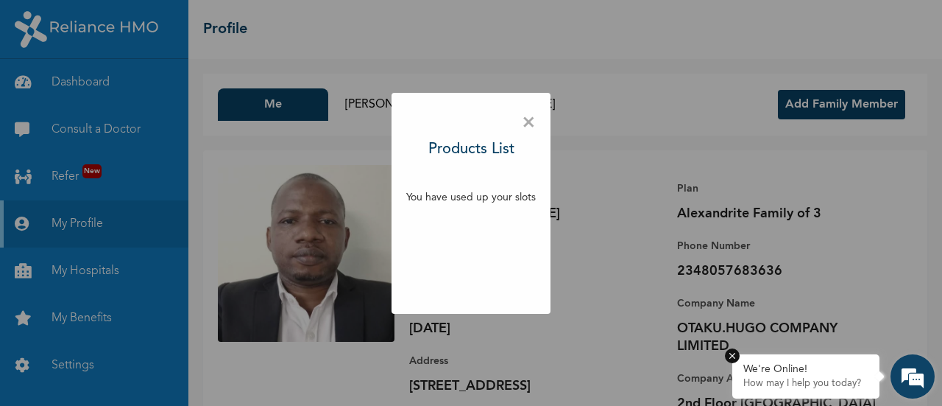
click at [732, 356] on em at bounding box center [732, 355] width 15 height 15
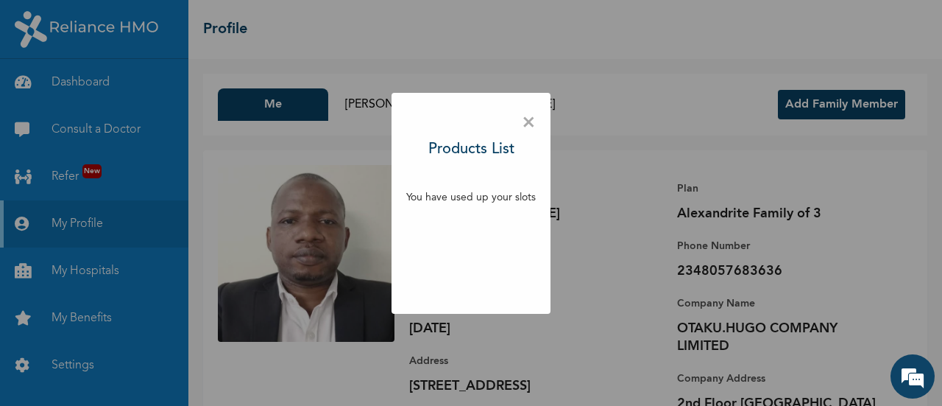
click at [681, 117] on div "× Products List You have used up your slots" at bounding box center [471, 203] width 942 height 406
click at [522, 124] on span "×" at bounding box center [529, 122] width 14 height 31
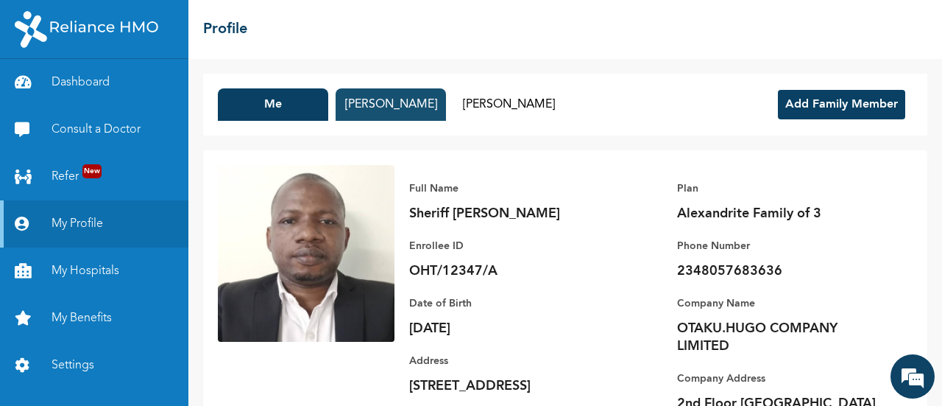
click at [392, 108] on button "[PERSON_NAME]" at bounding box center [391, 104] width 110 height 32
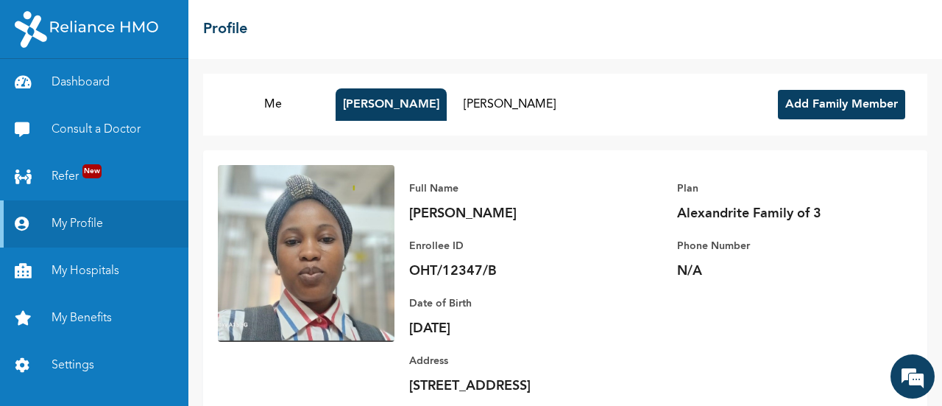
click at [838, 110] on button "Add Family Member" at bounding box center [841, 104] width 127 height 29
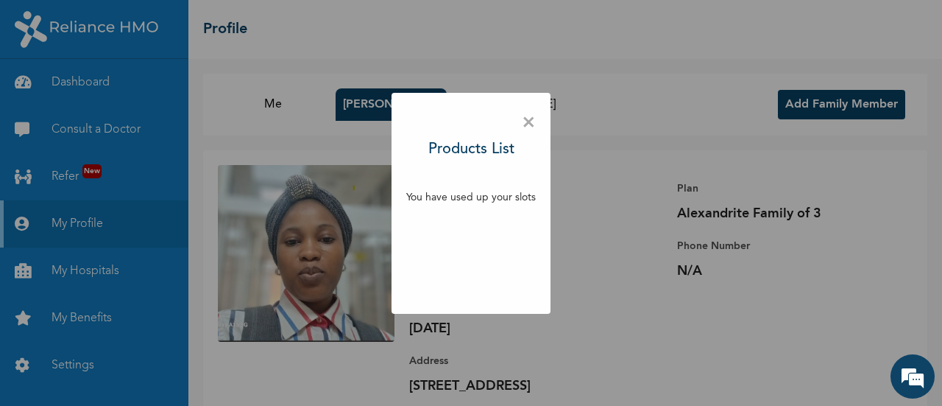
click at [655, 138] on div "× Products List You have used up your slots" at bounding box center [471, 203] width 942 height 406
click at [523, 123] on span "×" at bounding box center [529, 122] width 14 height 31
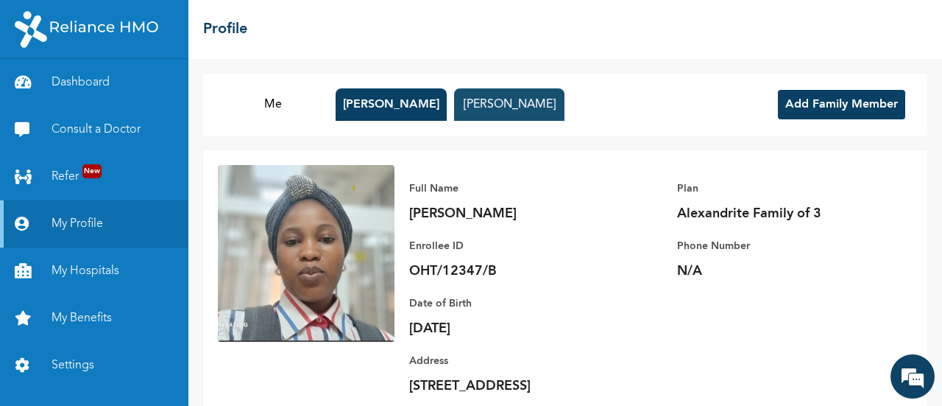
click at [503, 108] on button "[PERSON_NAME]" at bounding box center [509, 104] width 110 height 32
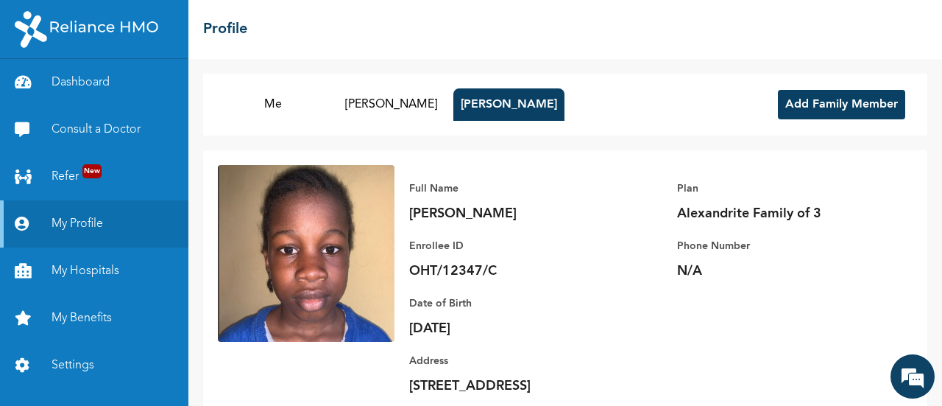
click at [798, 108] on button "Add Family Member" at bounding box center [841, 104] width 127 height 29
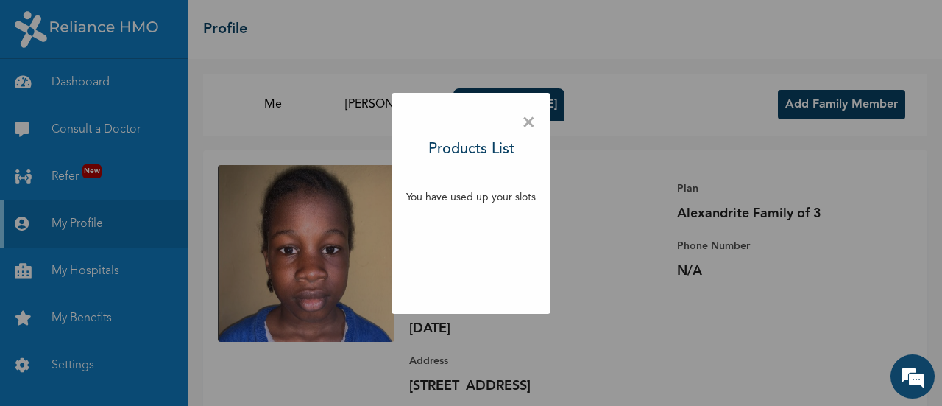
click at [646, 105] on div "× Products List You have used up your slots" at bounding box center [471, 203] width 942 height 406
click at [276, 110] on div "× Products List You have used up your slots" at bounding box center [471, 203] width 942 height 406
click at [520, 120] on div "× Products List You have used up your slots" at bounding box center [471, 203] width 159 height 221
click at [526, 124] on span "×" at bounding box center [529, 122] width 14 height 31
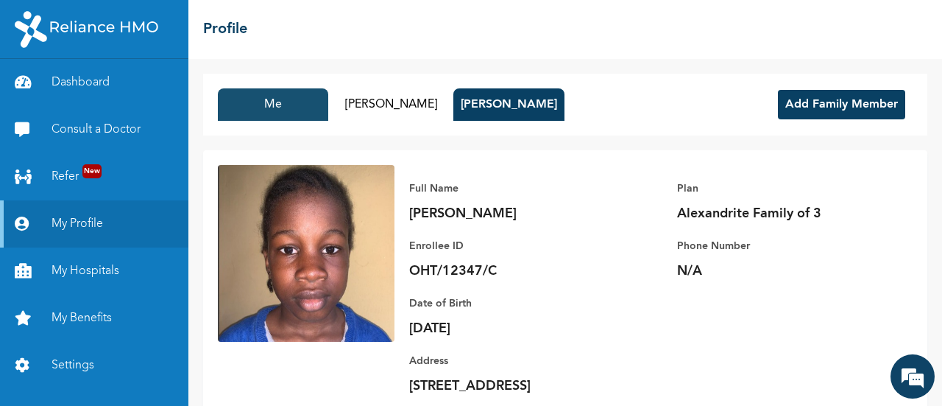
click at [277, 105] on button "Me" at bounding box center [273, 104] width 110 height 32
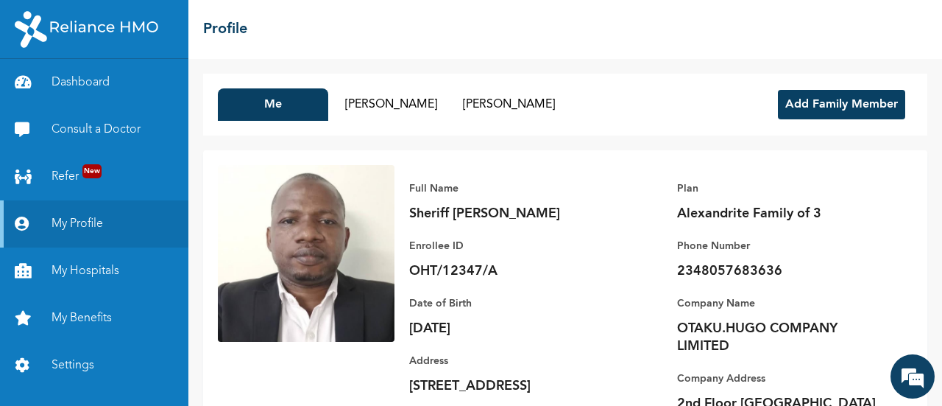
click at [805, 96] on button "Add Family Member" at bounding box center [841, 104] width 127 height 29
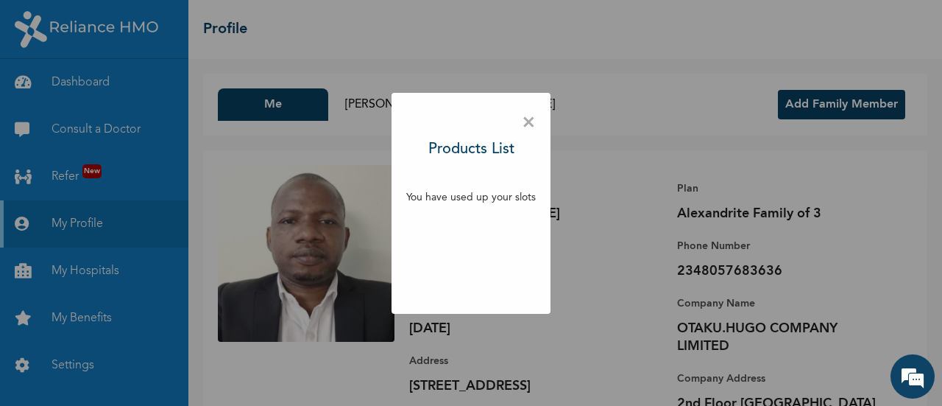
click at [531, 125] on span "×" at bounding box center [529, 122] width 14 height 31
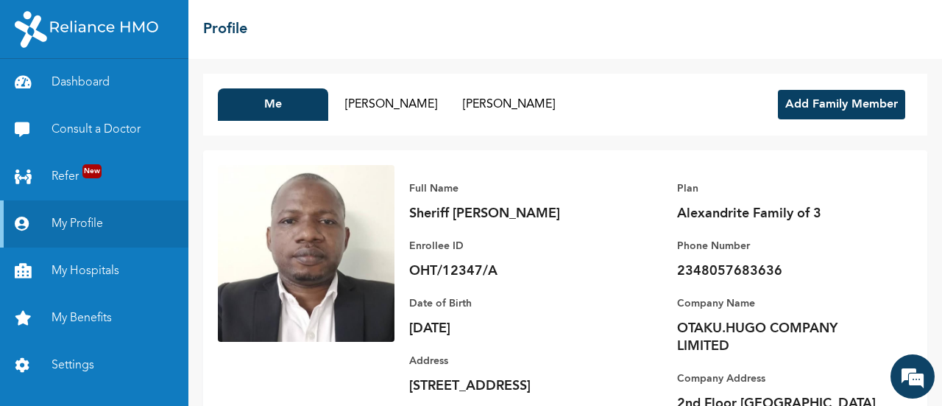
click at [819, 101] on button "Add Family Member" at bounding box center [841, 104] width 127 height 29
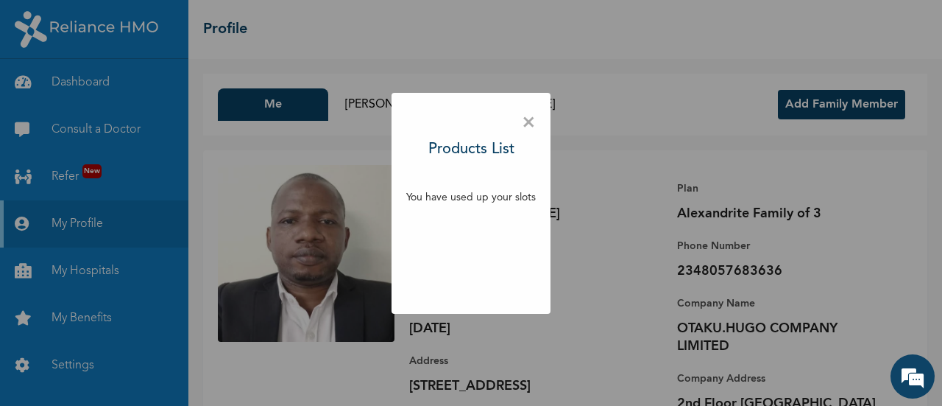
click at [474, 180] on div "× Products List You have used up your slots" at bounding box center [471, 203] width 159 height 221
click at [443, 148] on h3 "Products List" at bounding box center [471, 149] width 86 height 22
click at [71, 180] on div "× Products List You have used up your slots" at bounding box center [471, 203] width 942 height 406
click at [526, 134] on span "×" at bounding box center [529, 122] width 14 height 31
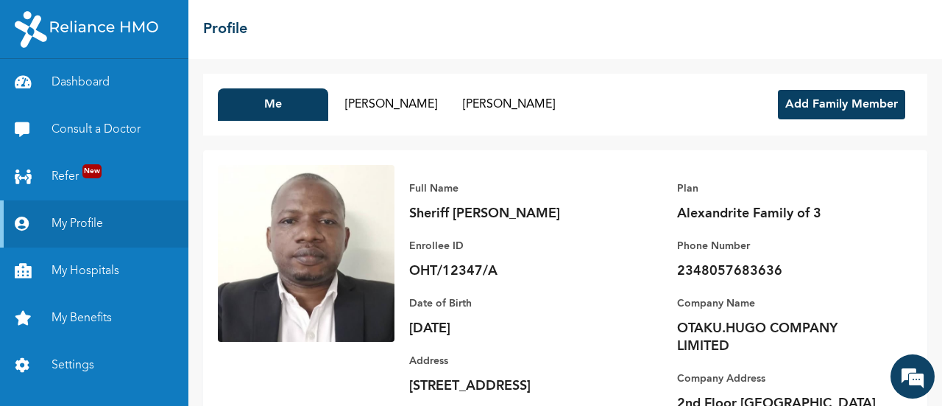
click at [835, 93] on button "Add Family Member" at bounding box center [841, 104] width 127 height 29
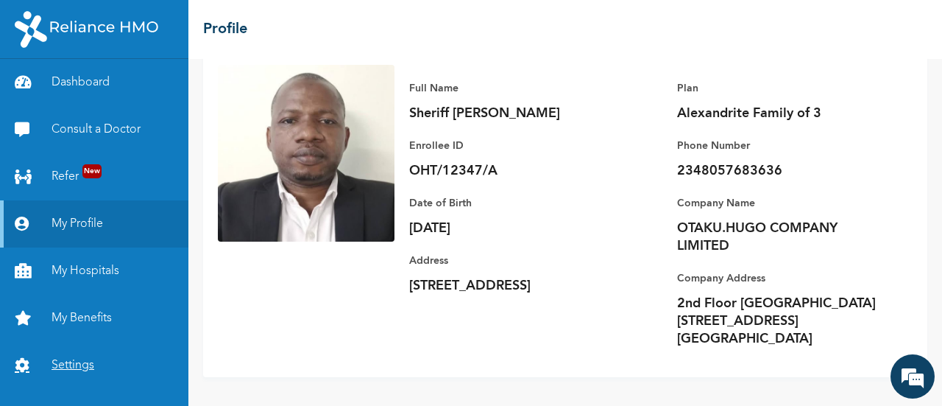
click at [72, 363] on link "Settings" at bounding box center [94, 365] width 188 height 47
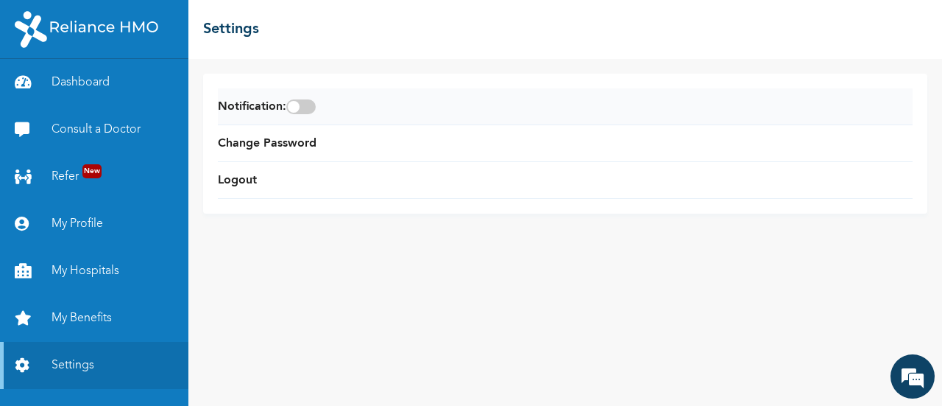
click at [316, 103] on span at bounding box center [300, 106] width 29 height 15
click at [0, 0] on input "checkbox" at bounding box center [0, 0] width 0 height 0
click at [239, 186] on link "Logout" at bounding box center [237, 181] width 39 height 18
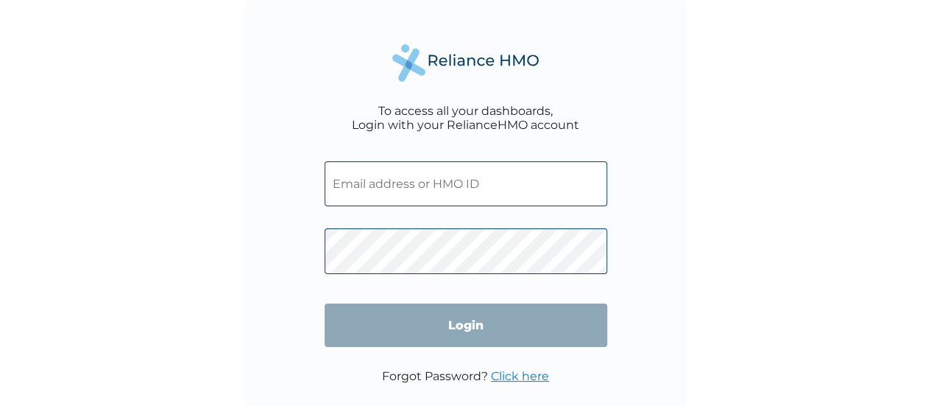
type input "[EMAIL_ADDRESS][DOMAIN_NAME]"
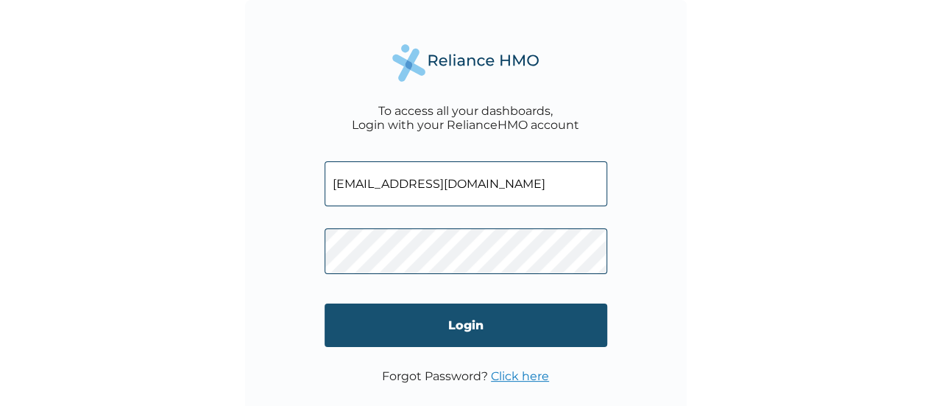
click at [366, 320] on input "Login" at bounding box center [466, 324] width 283 height 43
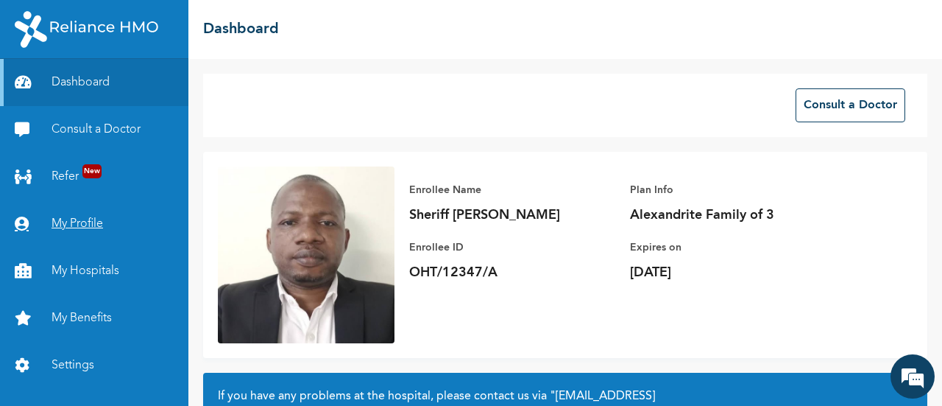
click at [64, 226] on link "My Profile" at bounding box center [94, 223] width 188 height 47
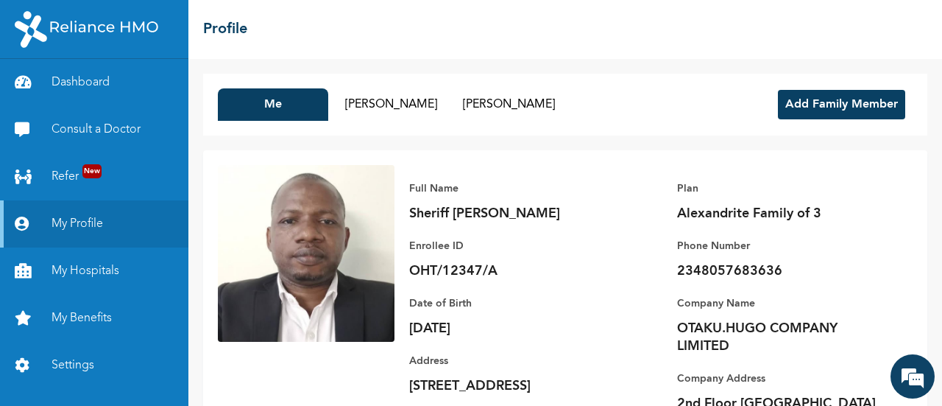
click at [835, 113] on button "Add Family Member" at bounding box center [841, 104] width 127 height 29
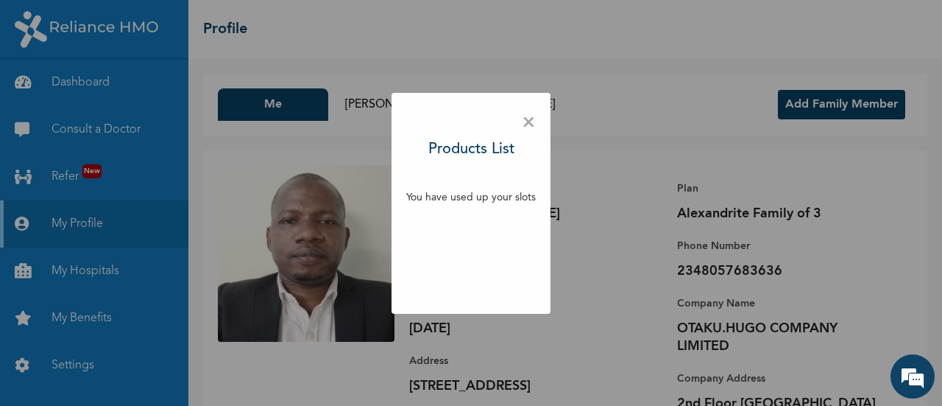
drag, startPoint x: 396, startPoint y: 28, endPoint x: 506, endPoint y: 40, distance: 111.1
click at [411, 28] on div "× Products List You have used up your slots" at bounding box center [471, 203] width 942 height 406
click at [529, 129] on span "×" at bounding box center [529, 122] width 14 height 31
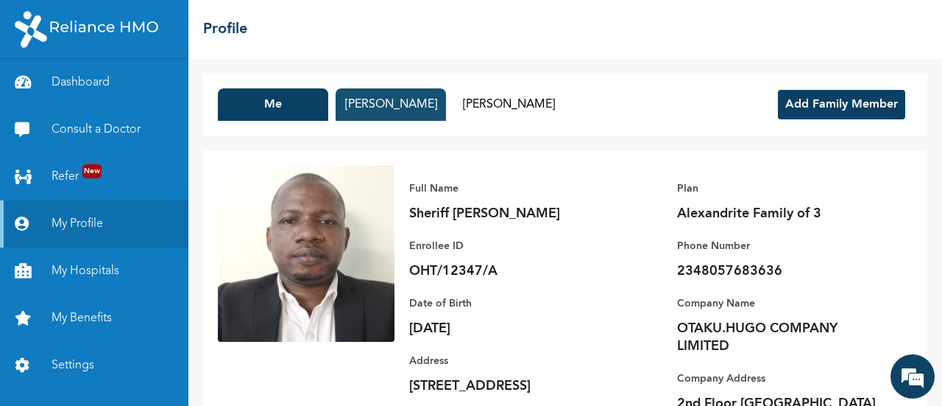
click at [365, 105] on button "[PERSON_NAME]" at bounding box center [391, 104] width 110 height 32
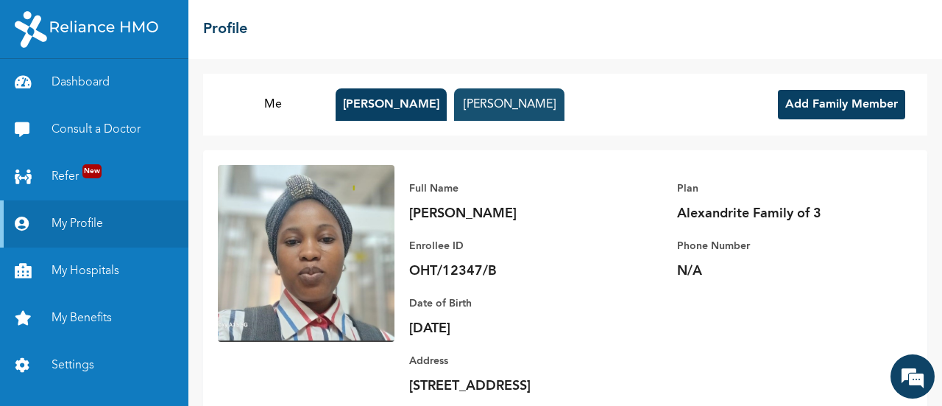
click at [489, 88] on button "[PERSON_NAME]" at bounding box center [509, 104] width 110 height 32
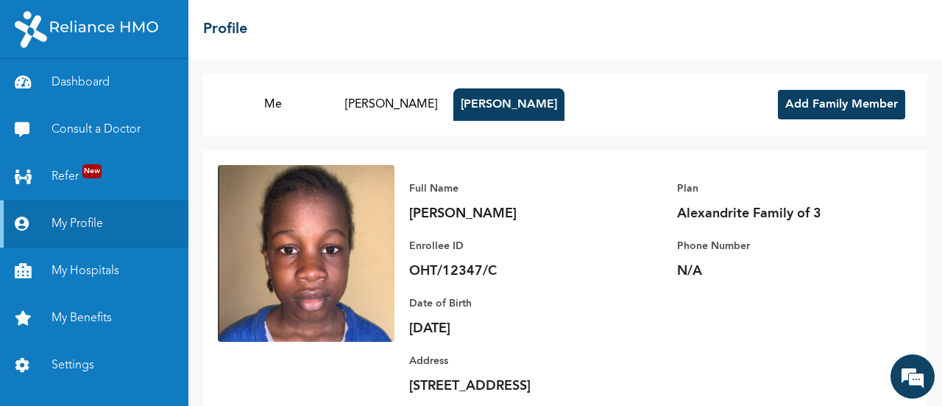
click at [783, 95] on button "Add Family Member" at bounding box center [841, 104] width 127 height 29
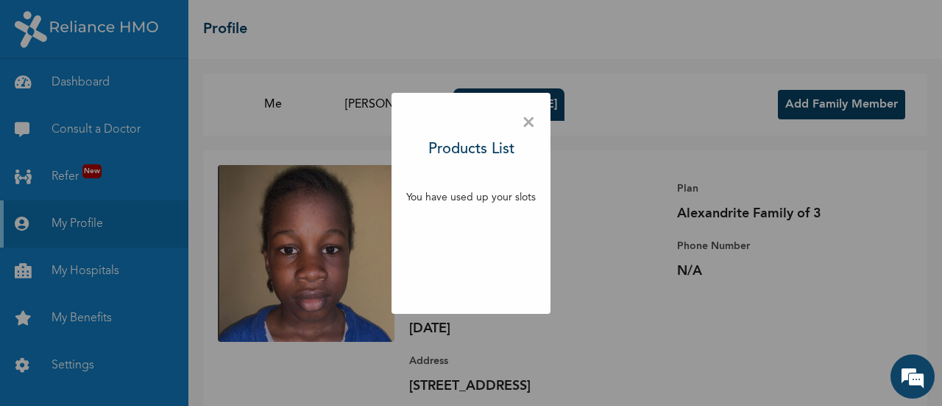
click at [439, 155] on h3 "Products List" at bounding box center [471, 149] width 86 height 22
click at [426, 195] on p "You have used up your slots" at bounding box center [471, 197] width 130 height 15
click at [272, 149] on div "× Products List You have used up your slots" at bounding box center [471, 203] width 942 height 406
click at [54, 187] on div "× Products List You have used up your slots" at bounding box center [471, 203] width 942 height 406
click at [528, 119] on span "×" at bounding box center [529, 122] width 14 height 31
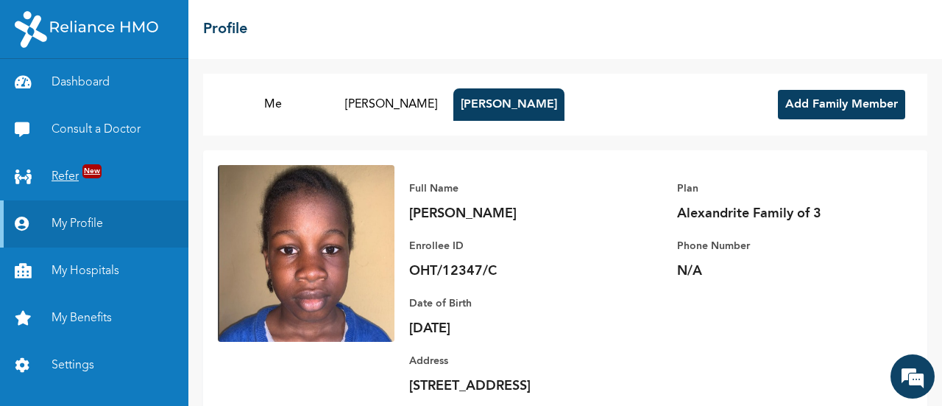
click at [61, 178] on link "Refer New" at bounding box center [94, 176] width 188 height 47
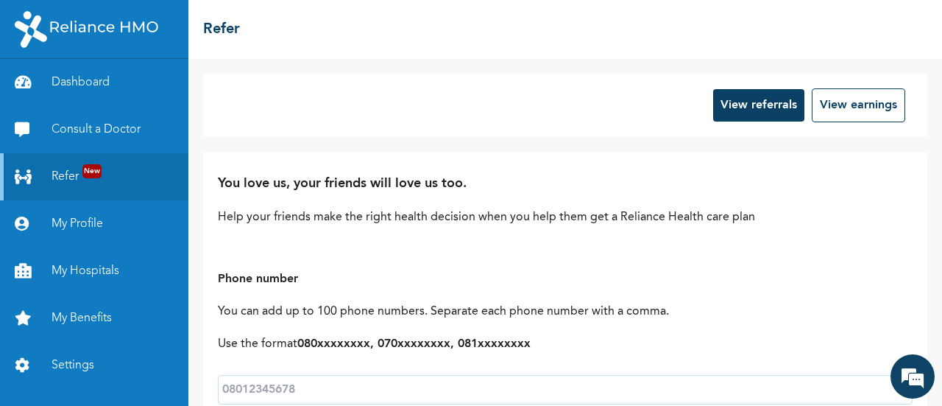
click at [882, 208] on p "Help your friends make the right health decision when you help them get a Relia…" at bounding box center [565, 217] width 695 height 18
click at [77, 79] on link "Dashboard" at bounding box center [94, 82] width 188 height 47
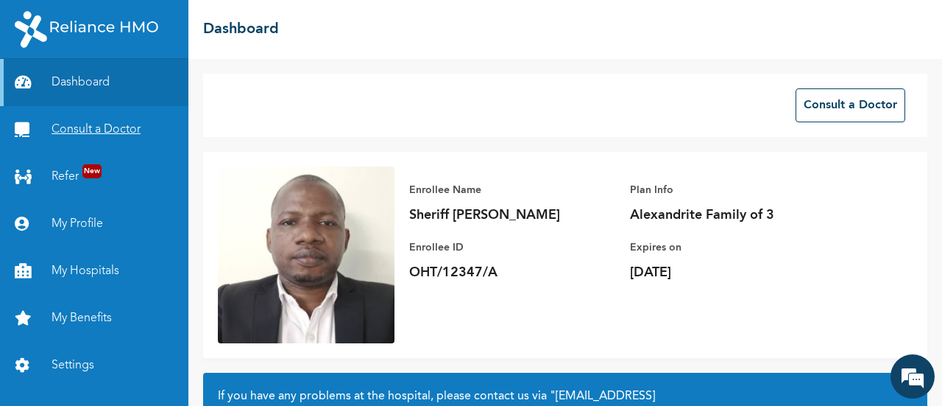
click at [71, 133] on link "Consult a Doctor" at bounding box center [94, 129] width 188 height 47
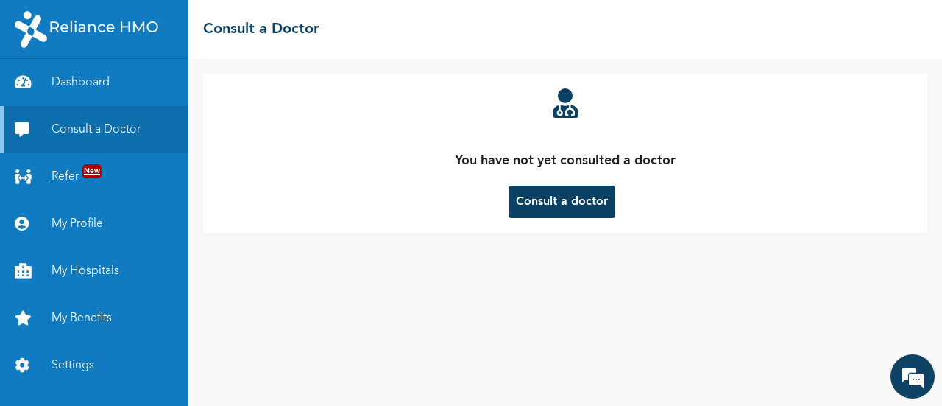
click at [53, 176] on link "Refer New" at bounding box center [94, 176] width 188 height 47
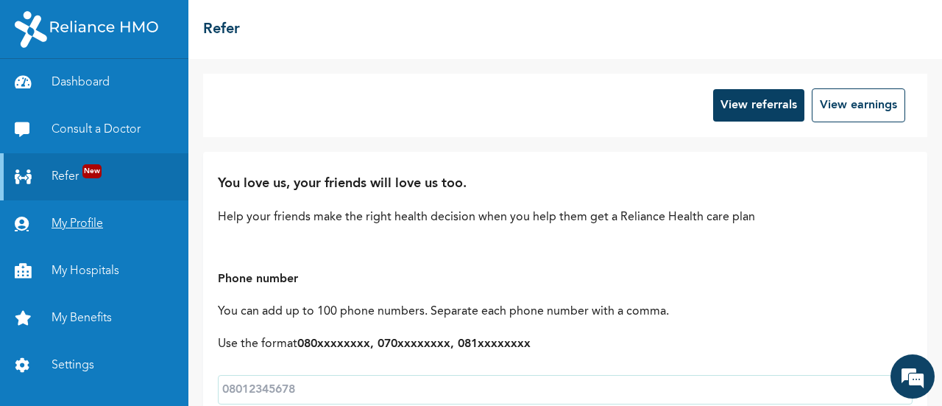
click at [91, 216] on link "My Profile" at bounding box center [94, 223] width 188 height 47
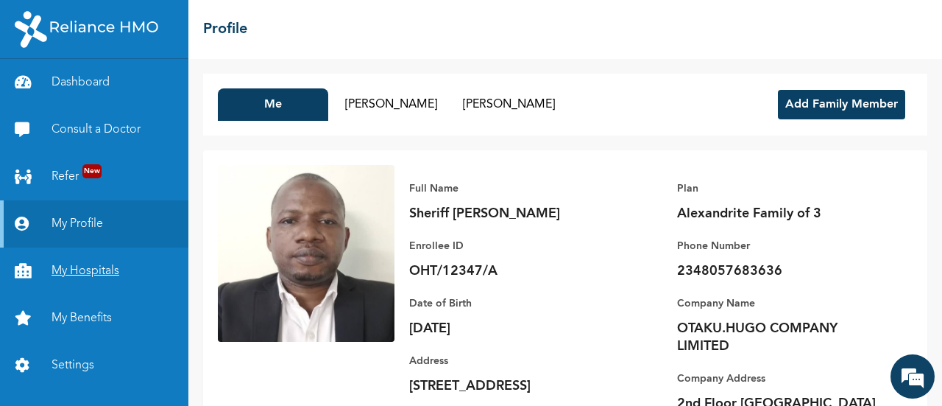
click at [100, 268] on link "My Hospitals" at bounding box center [94, 270] width 188 height 47
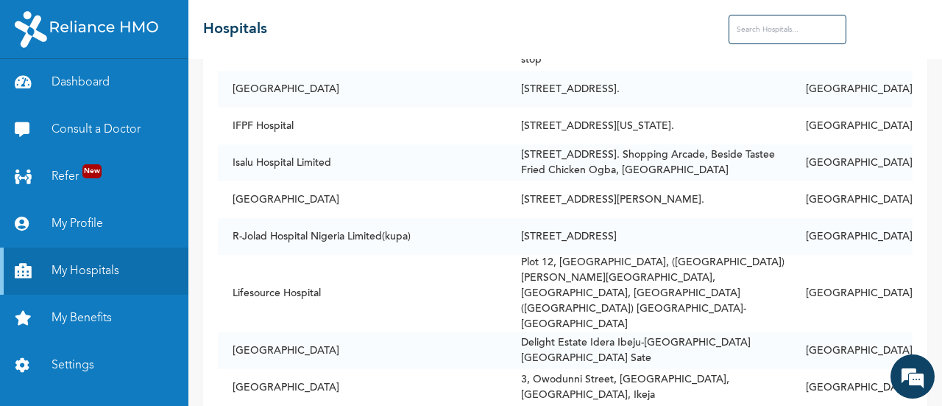
scroll to position [1399, 0]
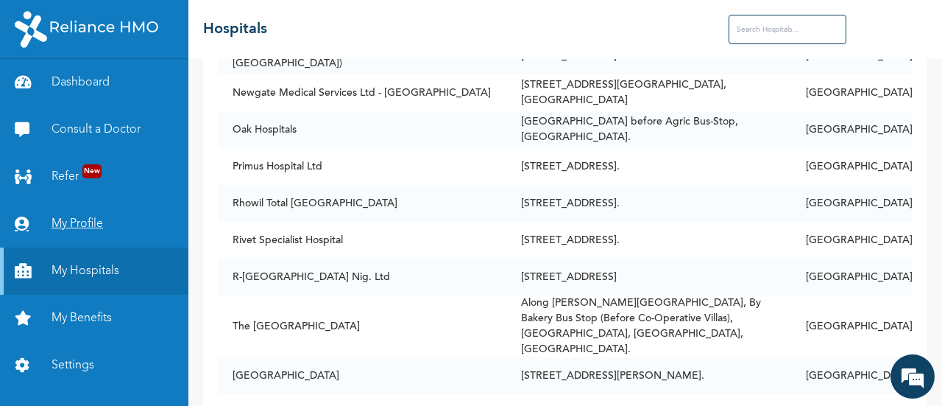
click at [79, 225] on link "My Profile" at bounding box center [94, 223] width 188 height 47
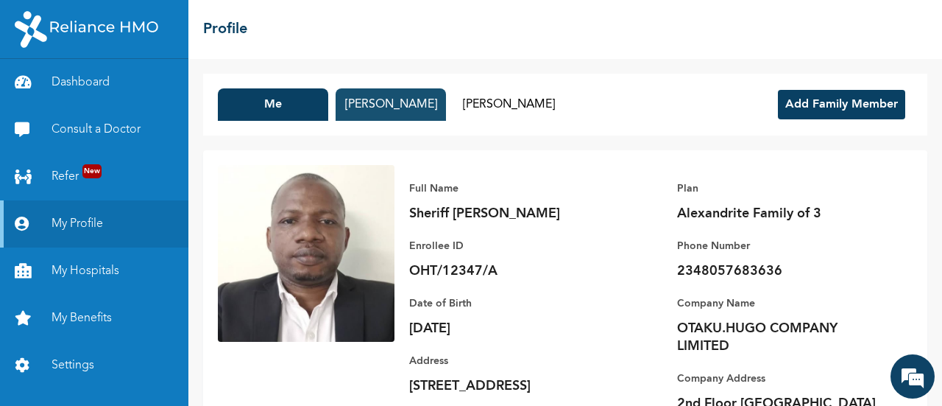
click at [349, 104] on button "[PERSON_NAME]" at bounding box center [391, 104] width 110 height 32
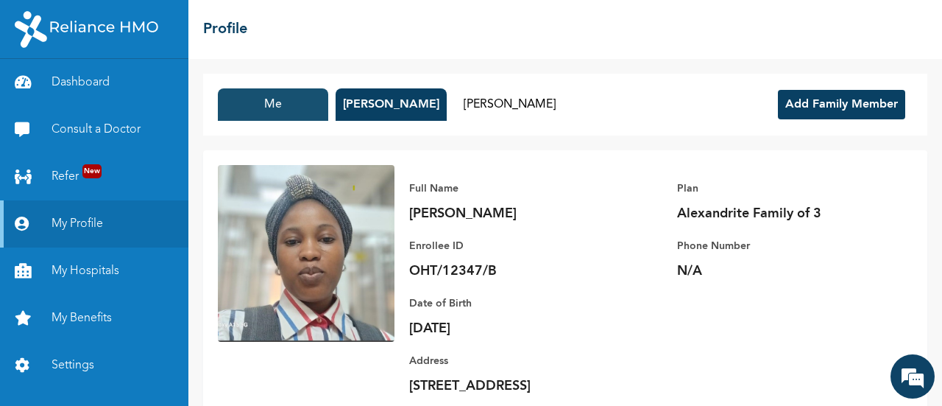
click at [302, 110] on button "Me" at bounding box center [273, 104] width 110 height 32
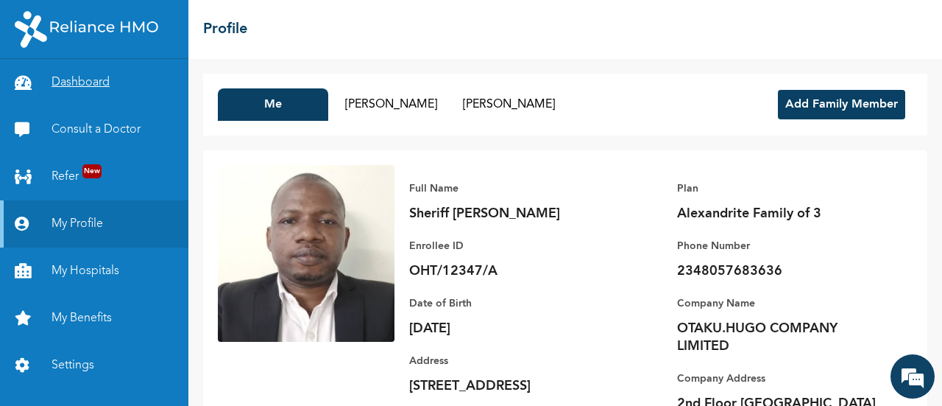
click at [88, 88] on link "Dashboard" at bounding box center [94, 82] width 188 height 47
